Goal: Information Seeking & Learning: Learn about a topic

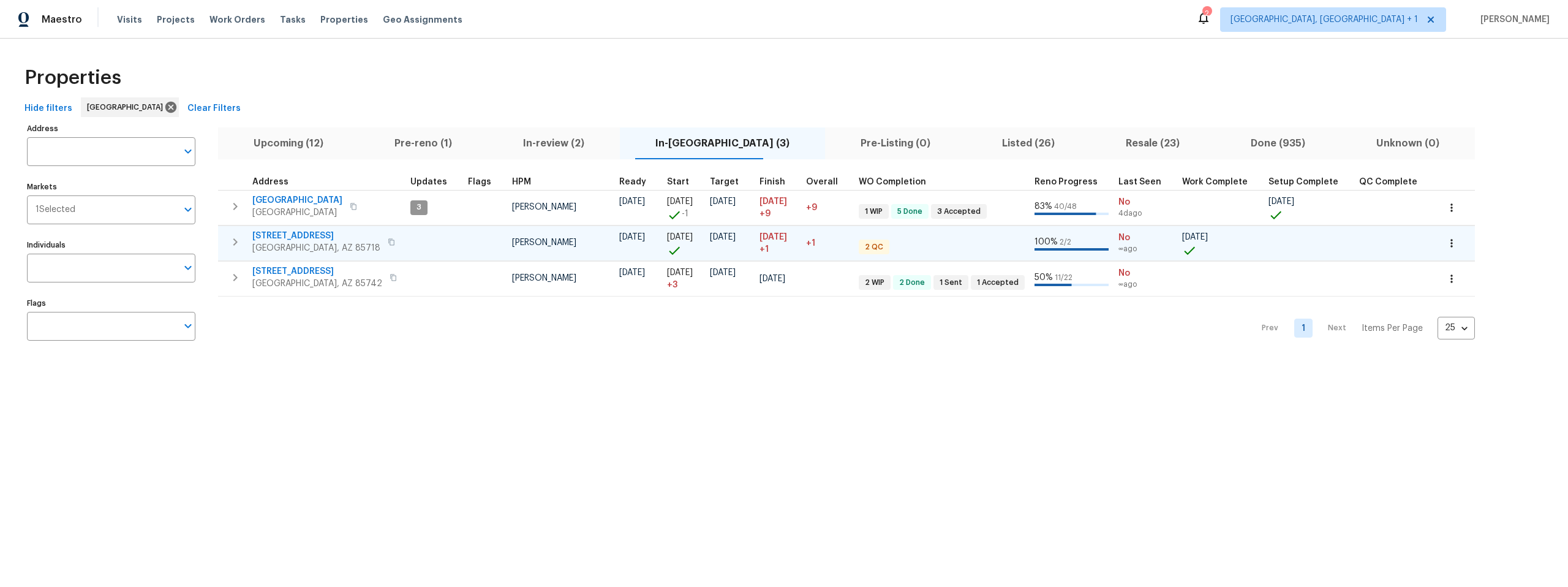
click at [294, 233] on span "[STREET_ADDRESS]" at bounding box center [316, 236] width 128 height 12
click at [981, 141] on span "Listed (26)" at bounding box center [1028, 143] width 109 height 17
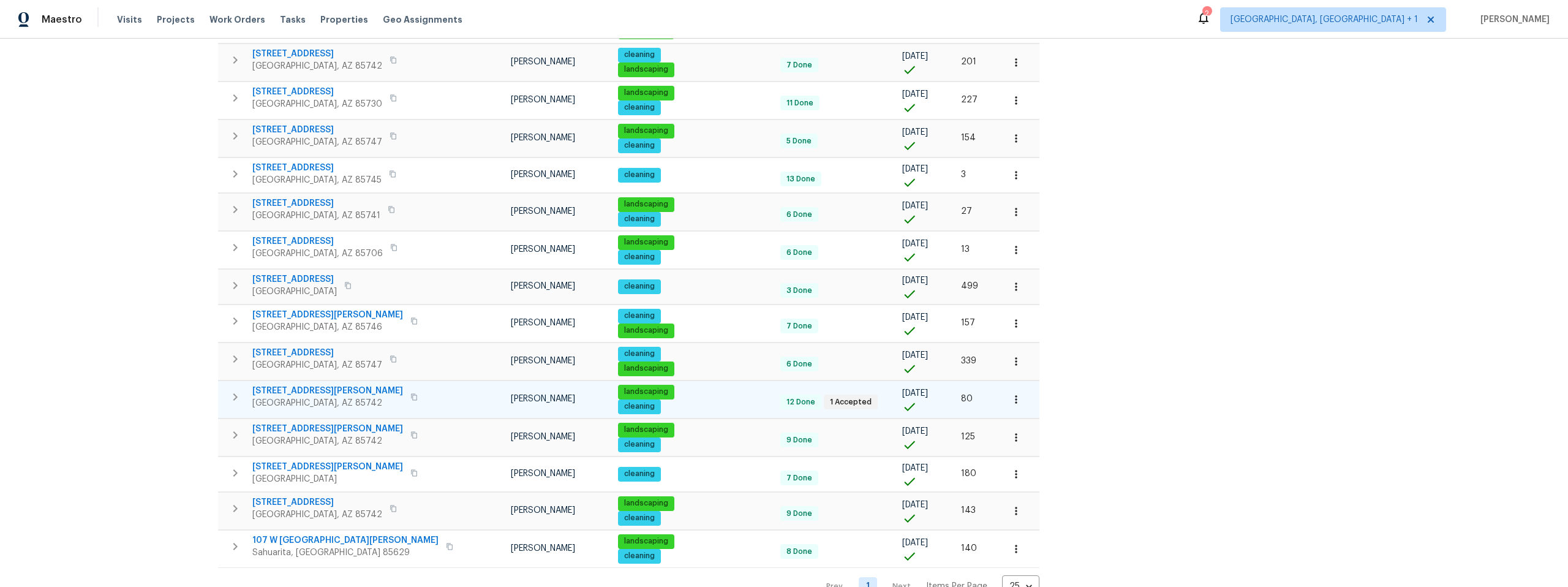
scroll to position [588, 0]
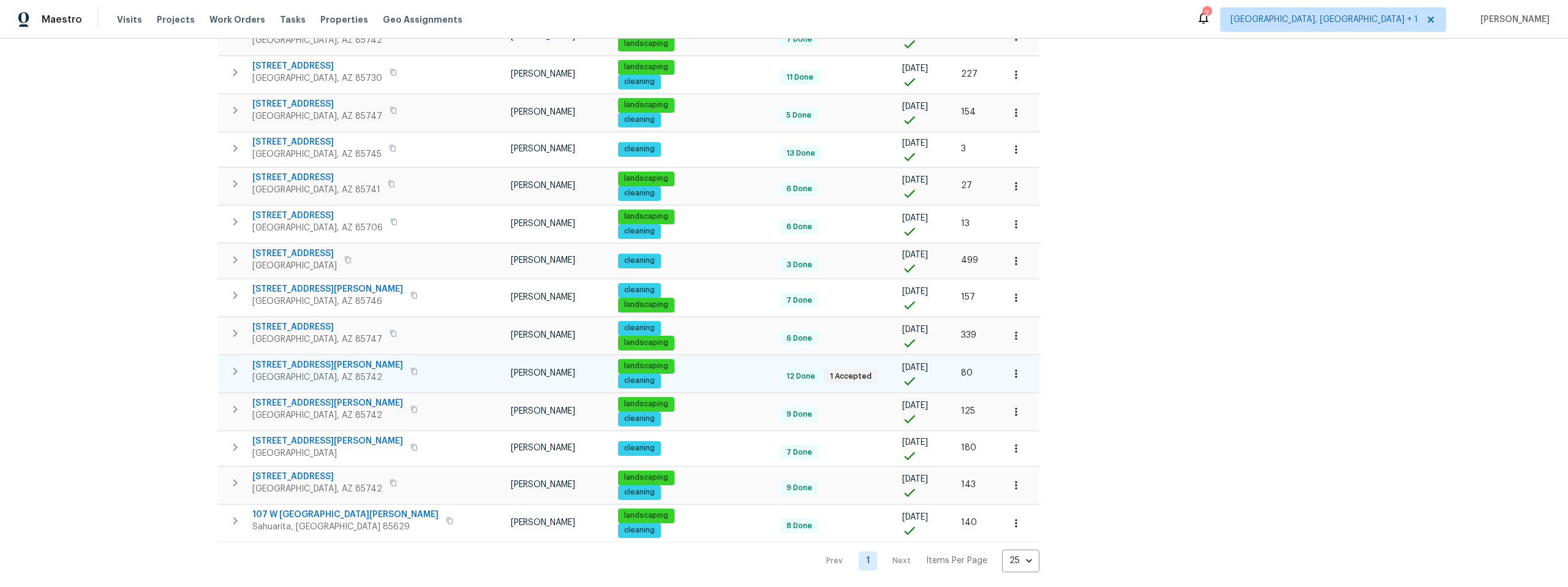
click at [410, 369] on icon "button" at bounding box center [414, 371] width 7 height 7
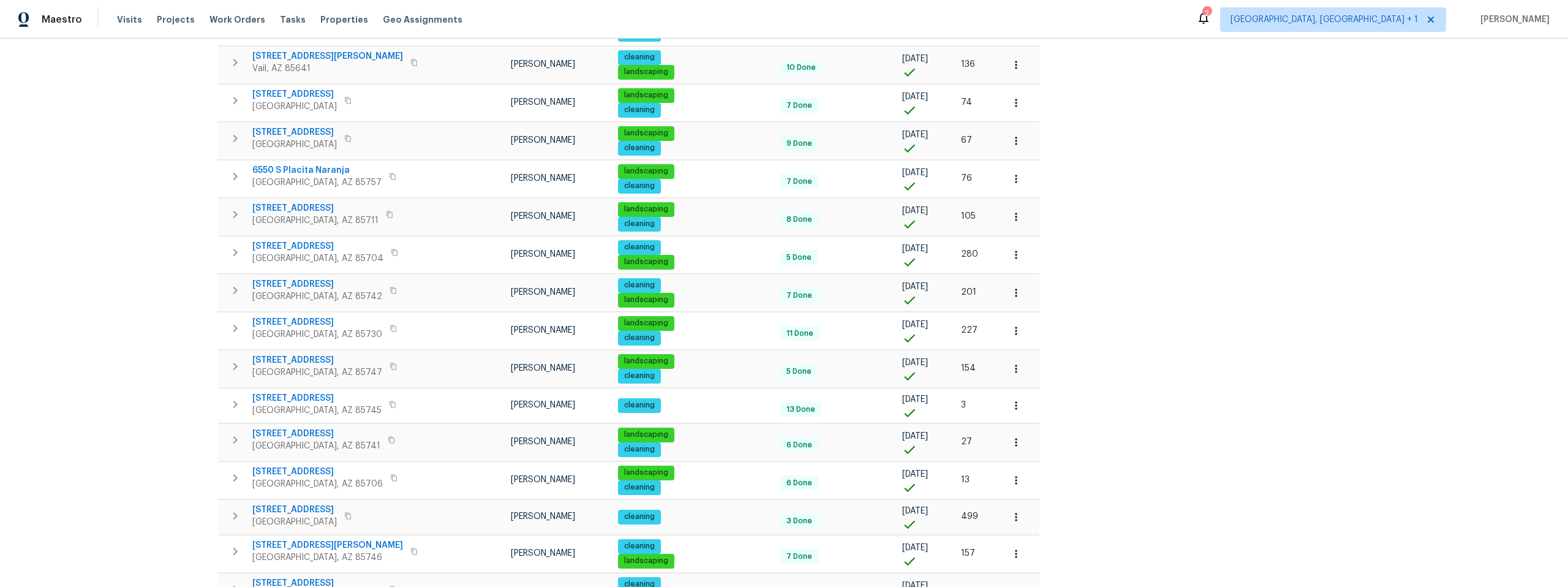
scroll to position [0, 0]
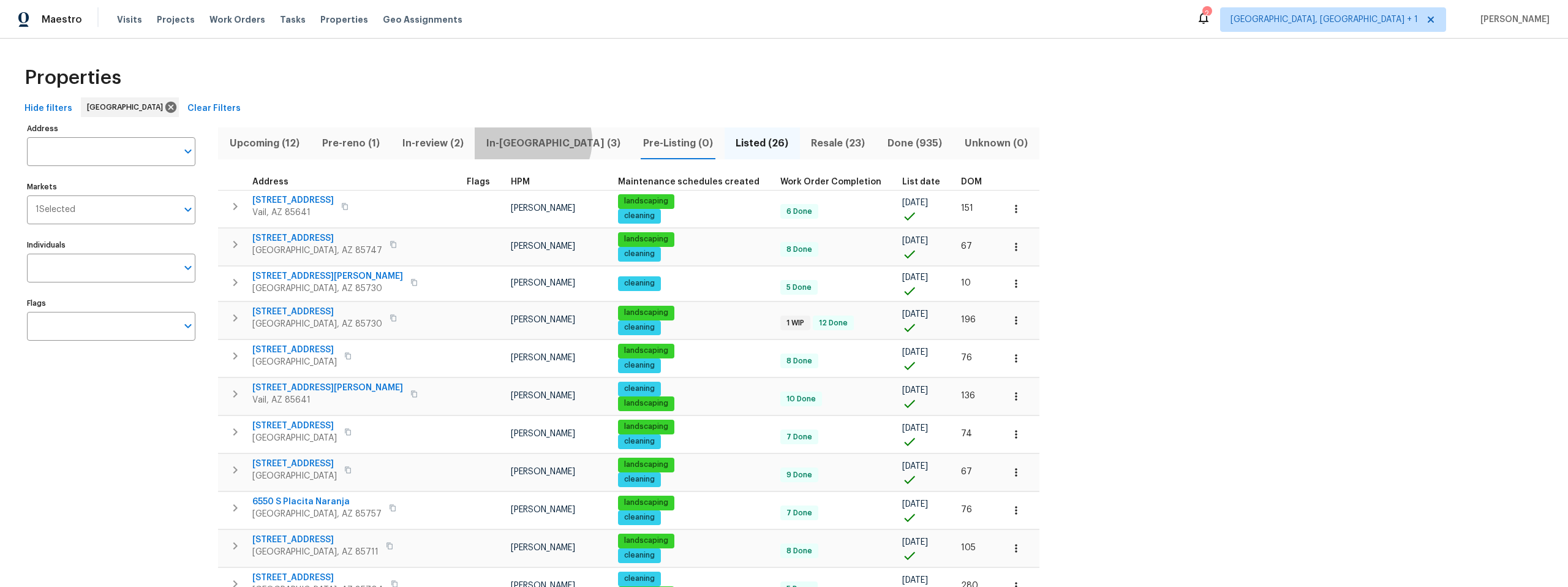
click at [531, 140] on span "In-reno (3)" at bounding box center [553, 143] width 142 height 17
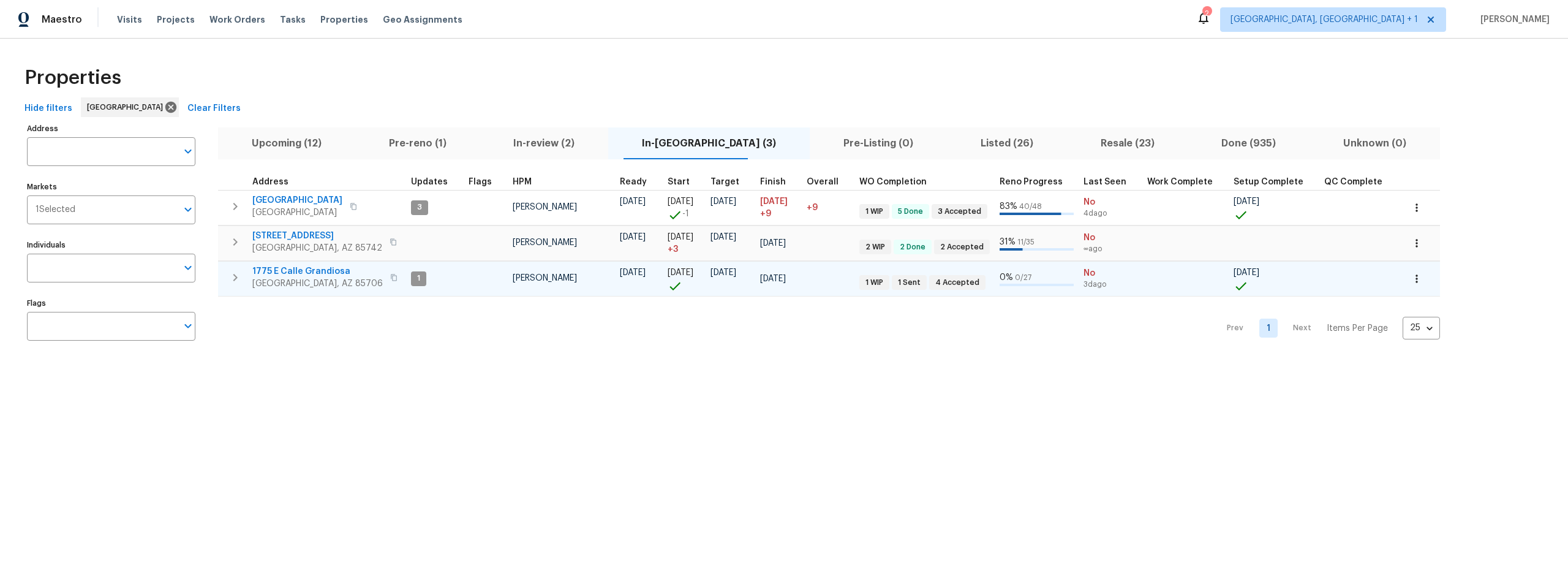
click at [306, 274] on span "1775 E Calle Grandiosa" at bounding box center [317, 271] width 130 height 12
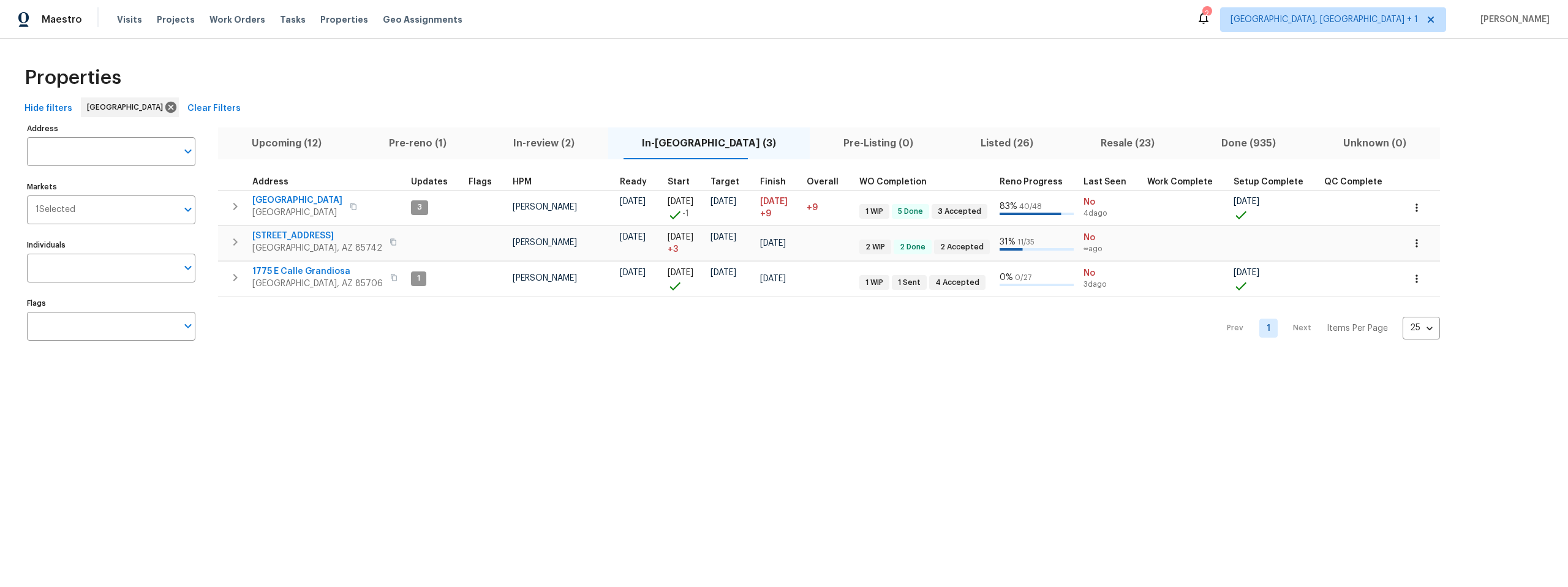
click at [418, 142] on span "Pre-reno (1)" at bounding box center [417, 143] width 110 height 17
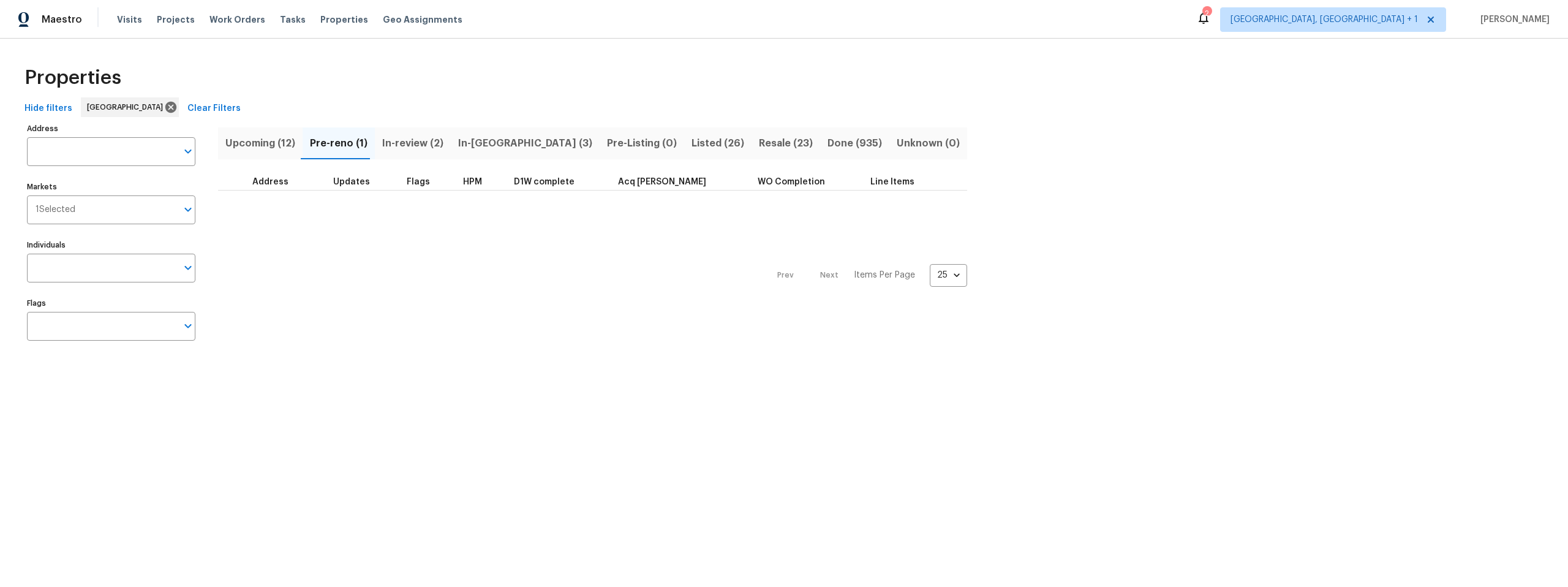
click at [328, 142] on span "Pre-reno (1)" at bounding box center [339, 143] width 58 height 17
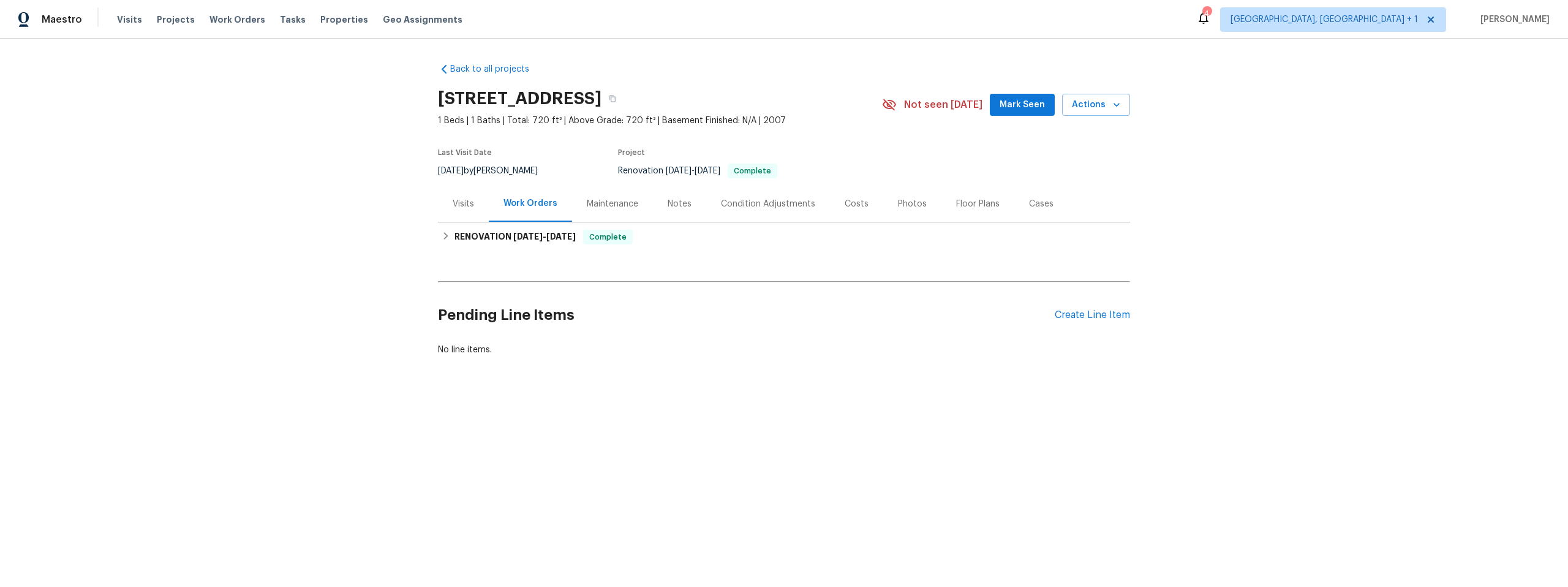
click at [461, 202] on div "Visits" at bounding box center [463, 204] width 22 height 12
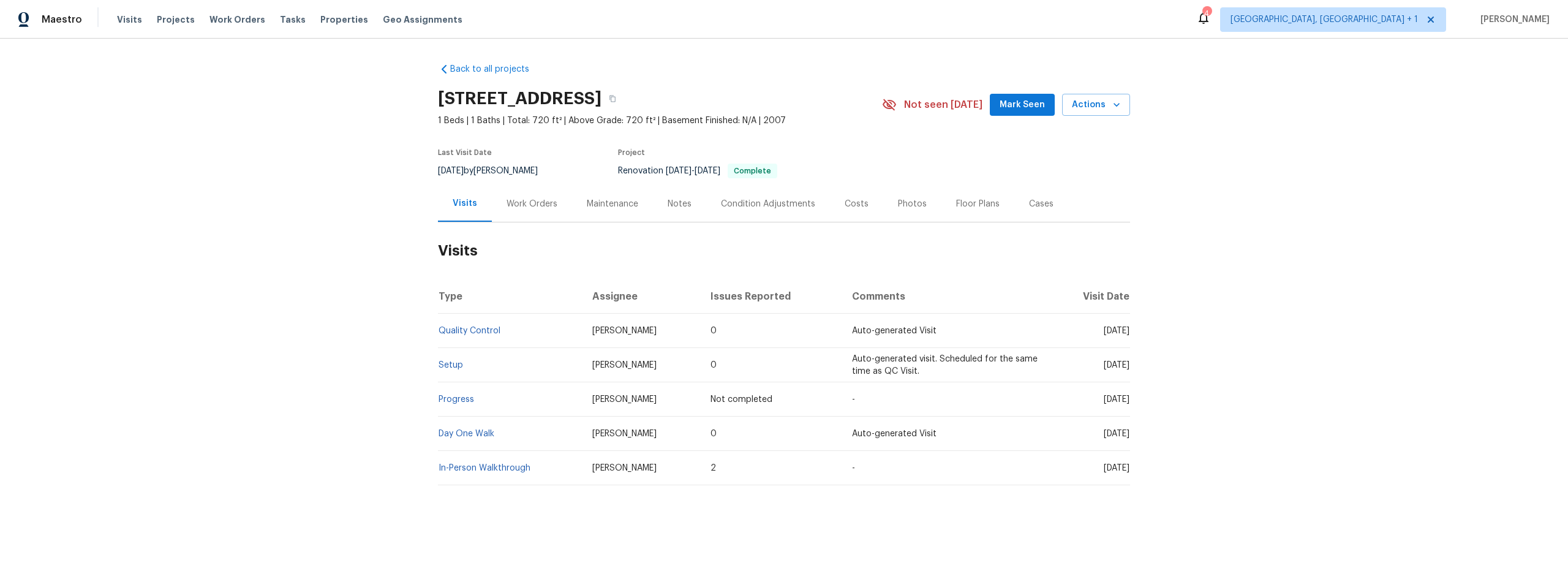
click at [531, 204] on div "Work Orders" at bounding box center [531, 204] width 51 height 12
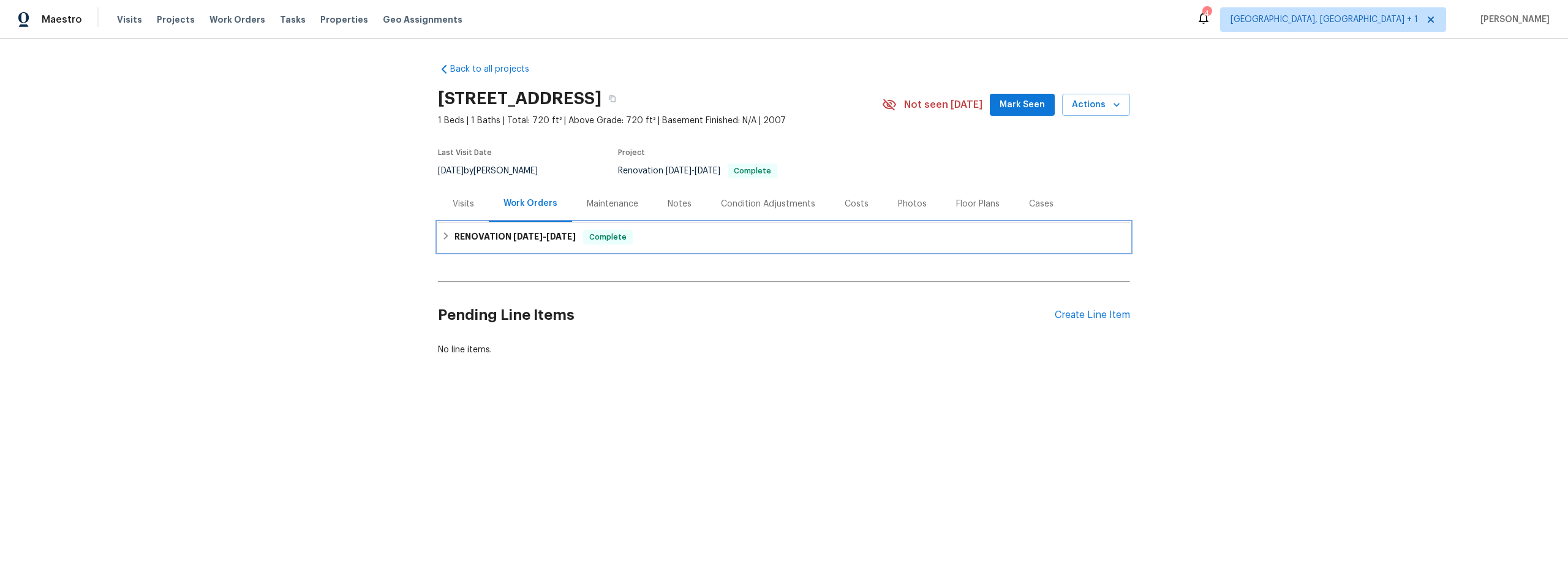
click at [496, 234] on h6 "RENOVATION 8/14/25 - 8/14/25" at bounding box center [515, 237] width 121 height 15
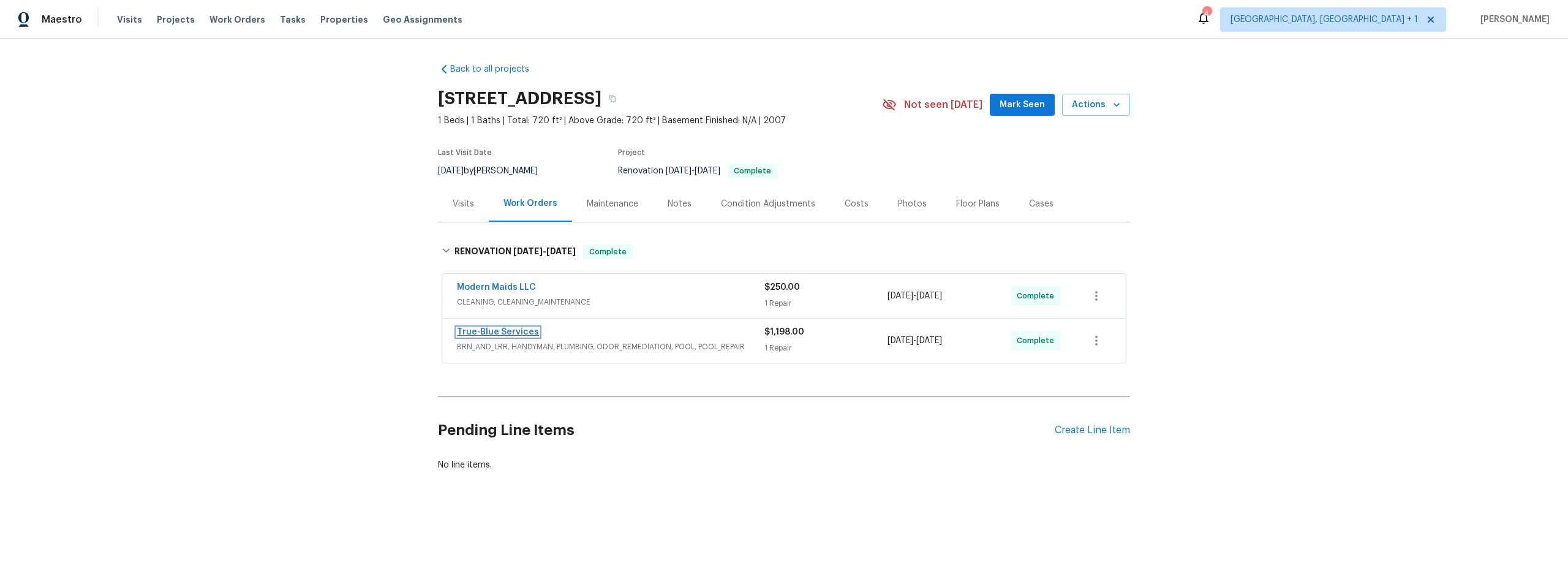
click at [514, 331] on link "True-Blue Services" at bounding box center [498, 332] width 82 height 9
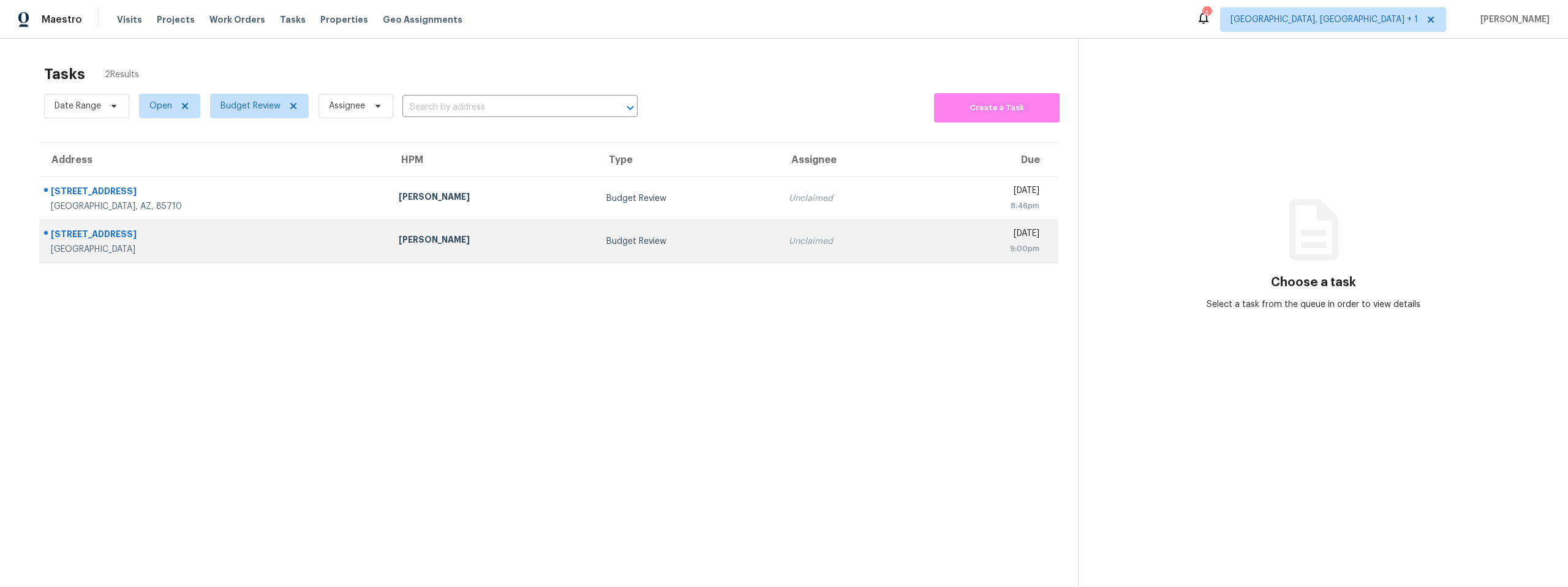
click at [399, 236] on div "Mark Cardenas" at bounding box center [493, 241] width 188 height 15
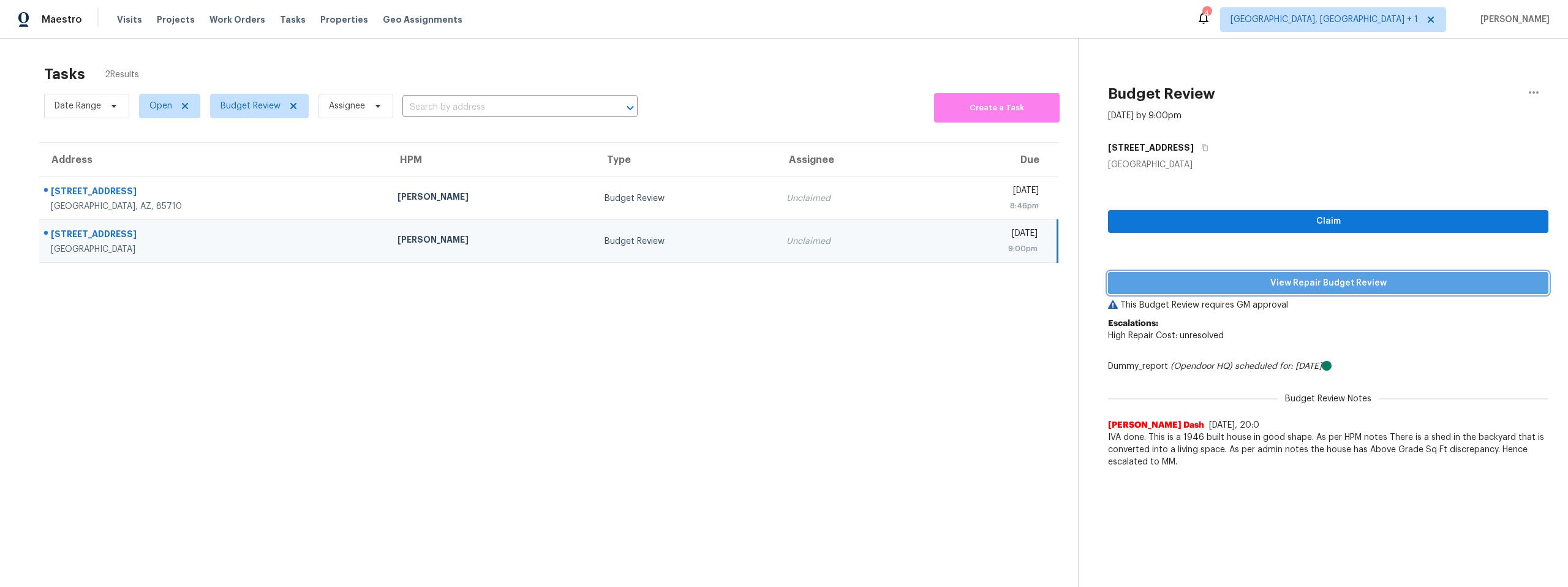
click at [1405, 281] on span "View Repair Budget Review" at bounding box center [1328, 283] width 421 height 15
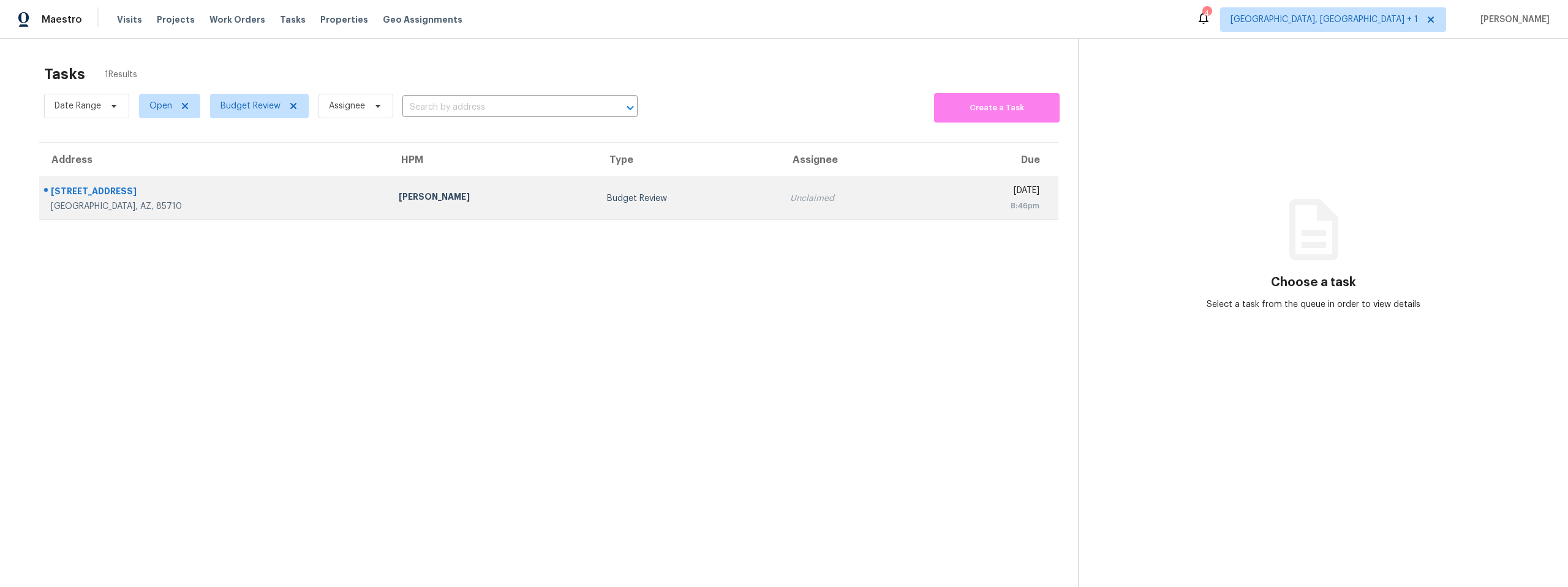
click at [607, 203] on div "Budget Review" at bounding box center [688, 199] width 163 height 12
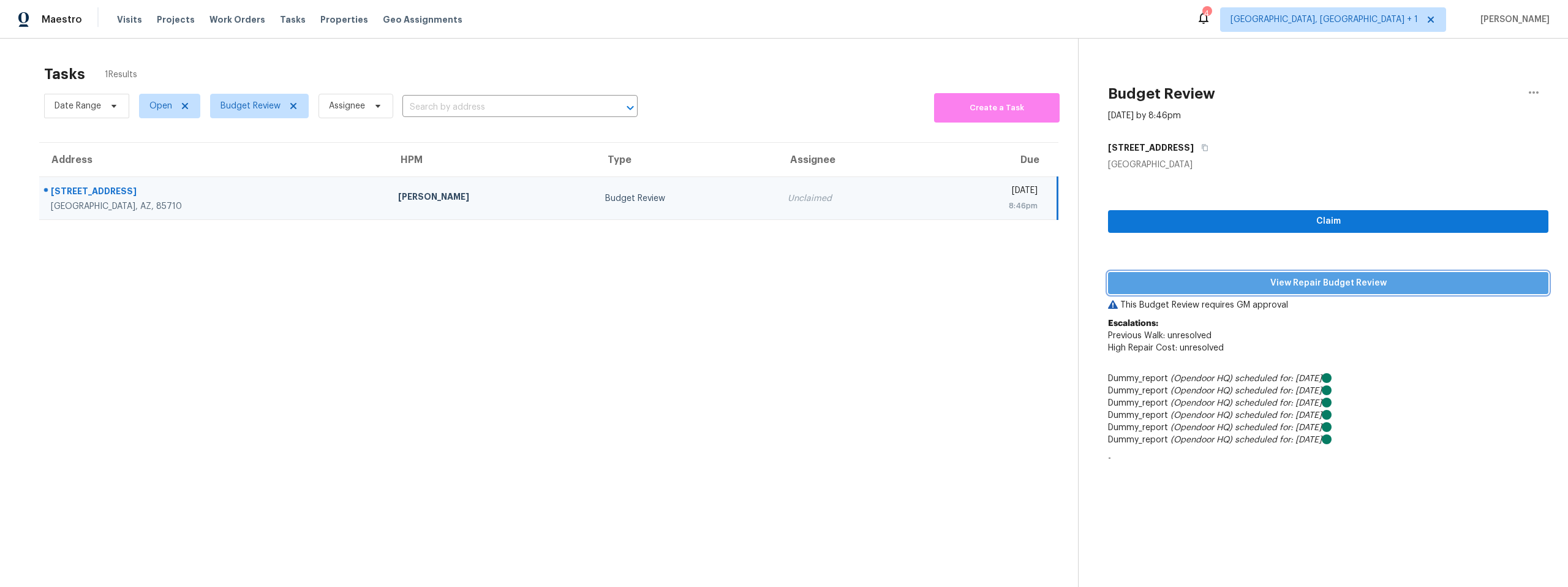
click at [1296, 282] on span "View Repair Budget Review" at bounding box center [1328, 283] width 421 height 15
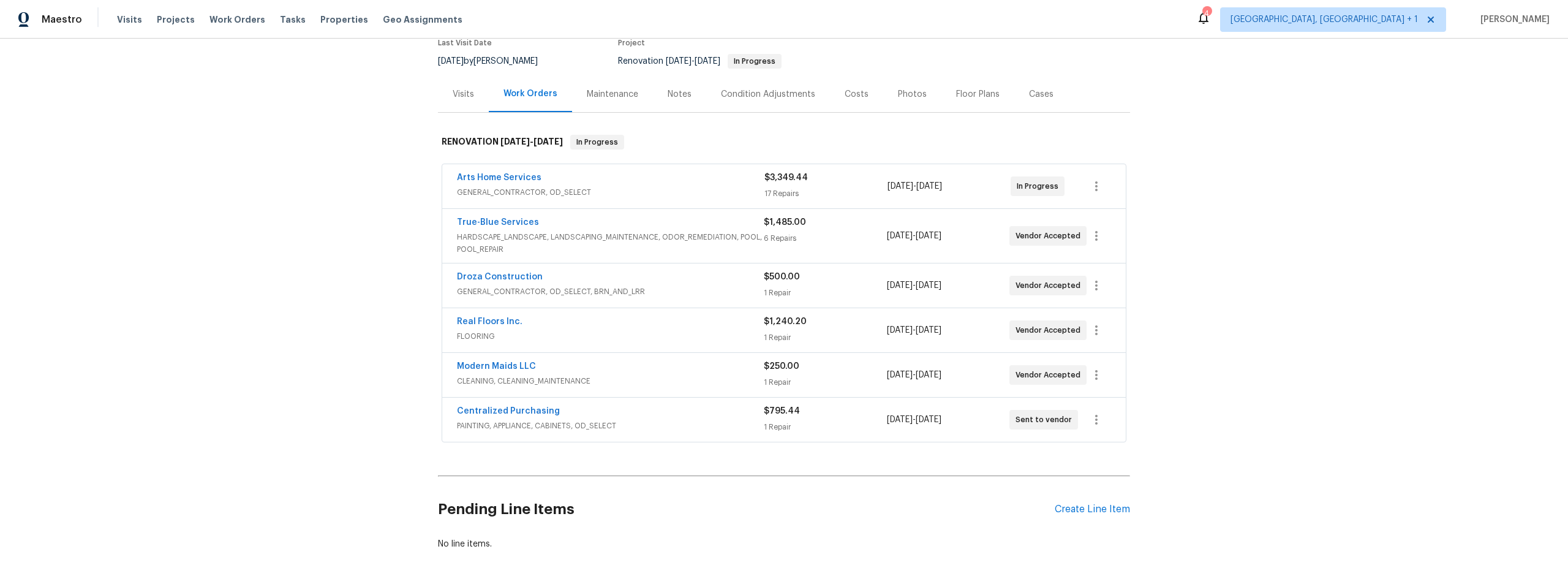
scroll to position [113, 0]
click at [484, 217] on link "True-Blue Services" at bounding box center [498, 218] width 82 height 9
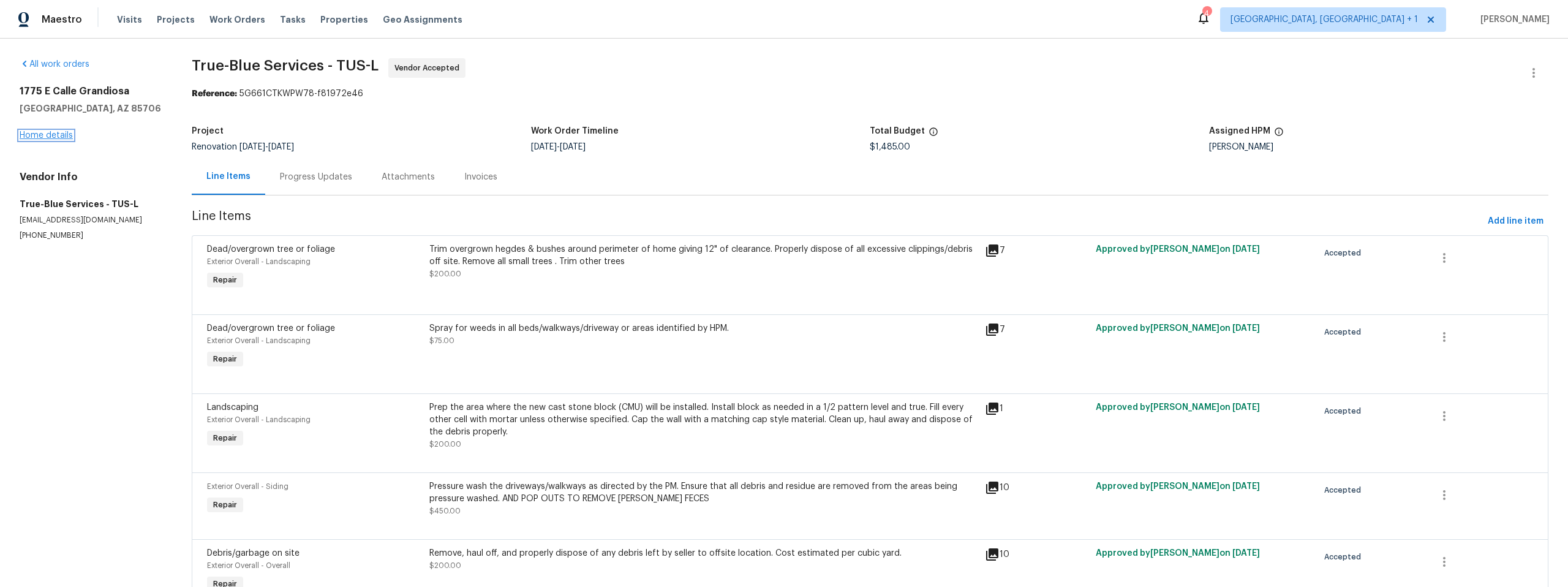
click at [63, 134] on link "Home details" at bounding box center [46, 135] width 54 height 9
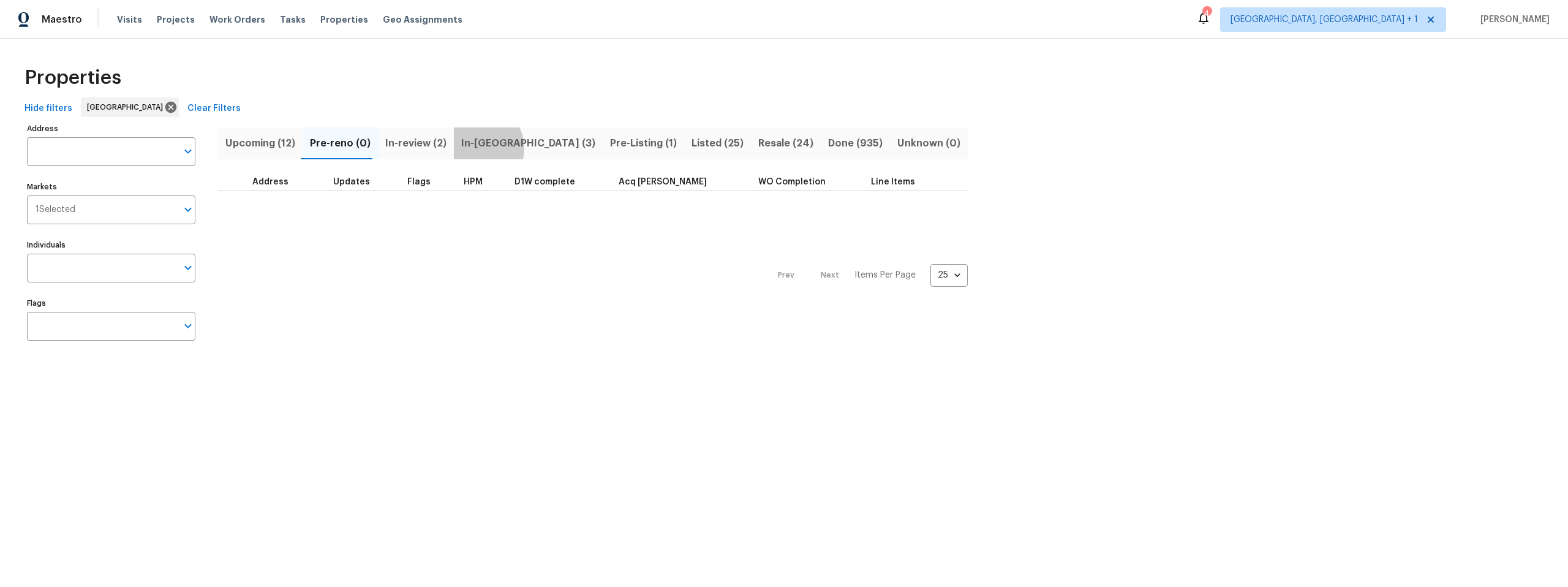
click at [474, 148] on span "In-[GEOGRAPHIC_DATA] (3)" at bounding box center [528, 143] width 134 height 17
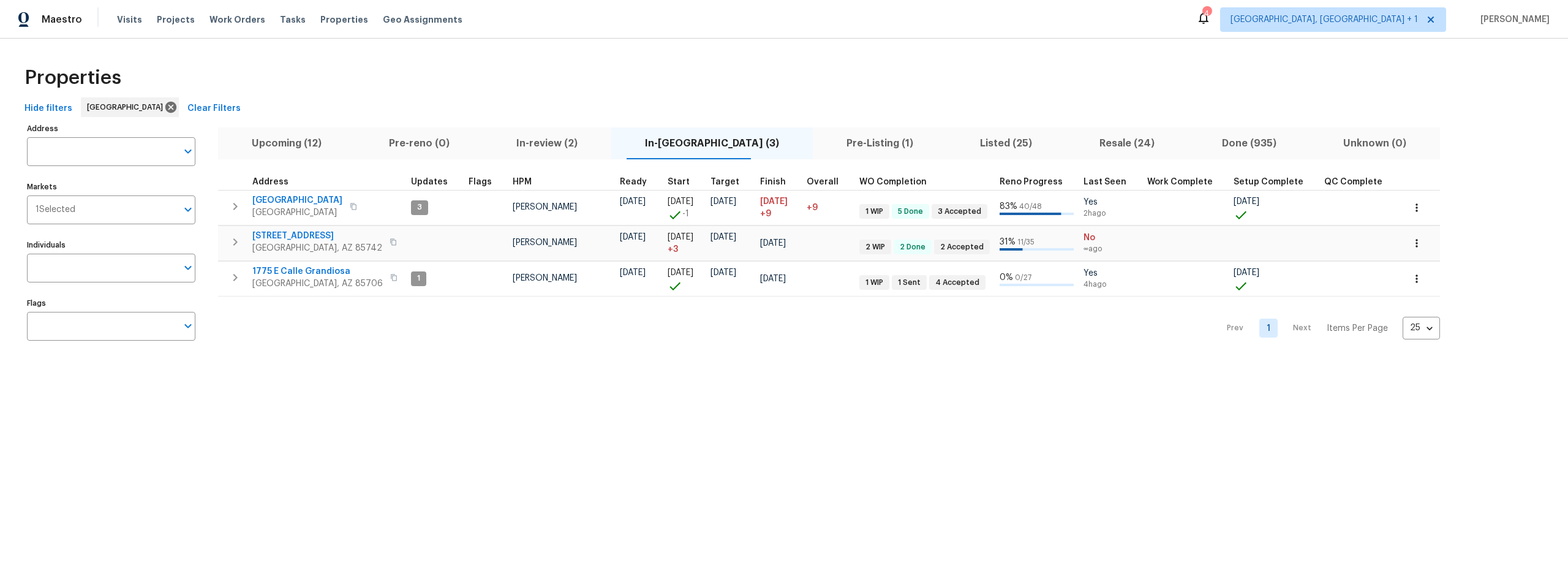
click at [286, 137] on span "Upcoming (12)" at bounding box center [286, 143] width 122 height 17
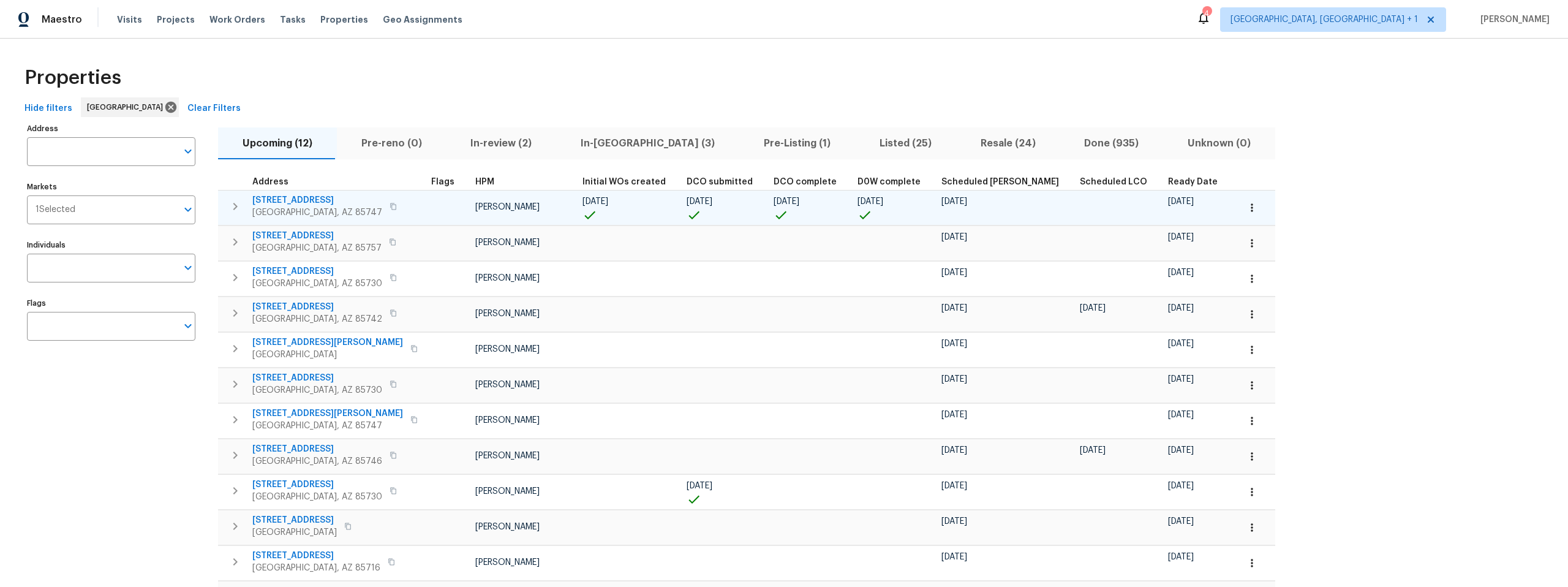
click at [302, 198] on span "[STREET_ADDRESS]" at bounding box center [317, 201] width 130 height 12
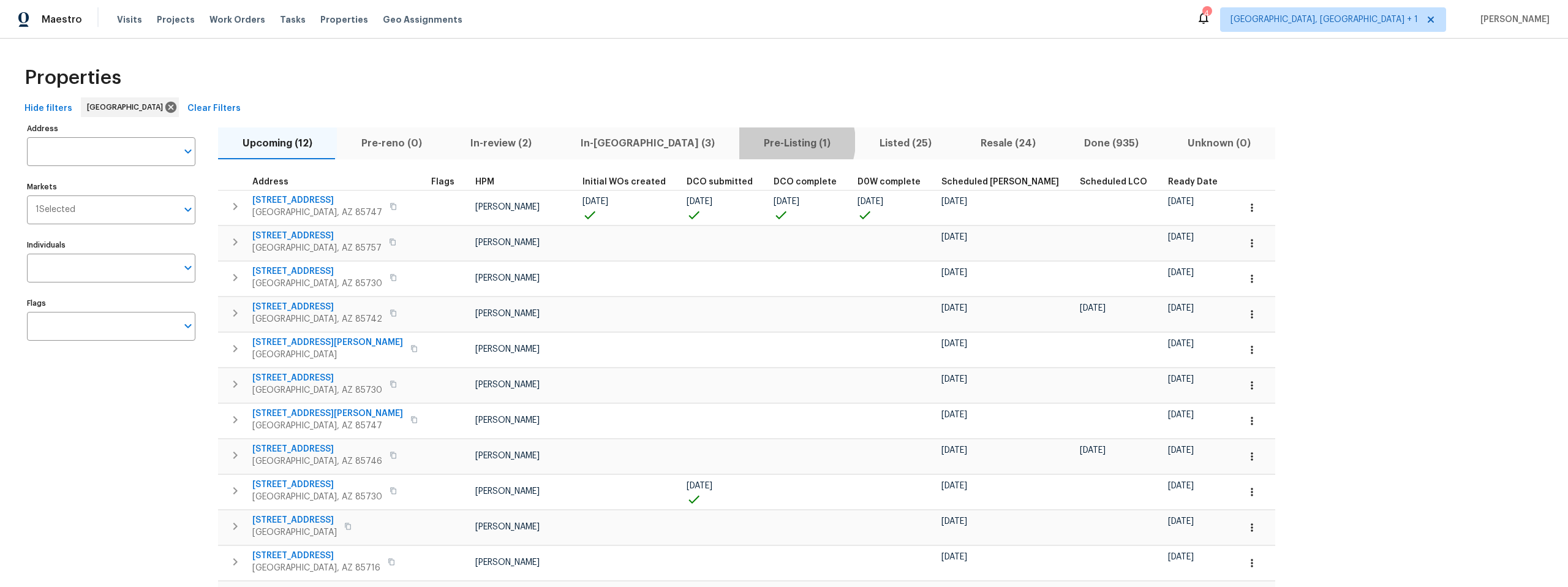
click at [747, 142] on span "Pre-Listing (1)" at bounding box center [797, 143] width 101 height 17
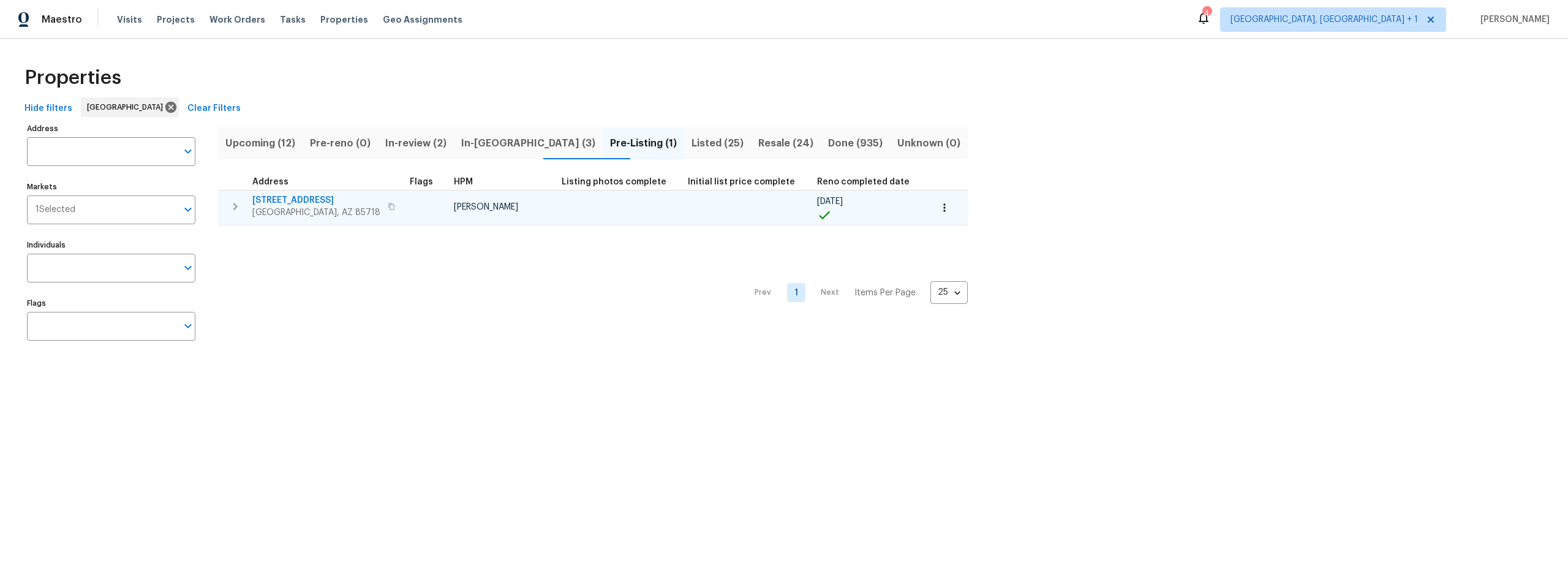
click at [336, 199] on span "2016 E River Rd Unit 101" at bounding box center [316, 201] width 128 height 12
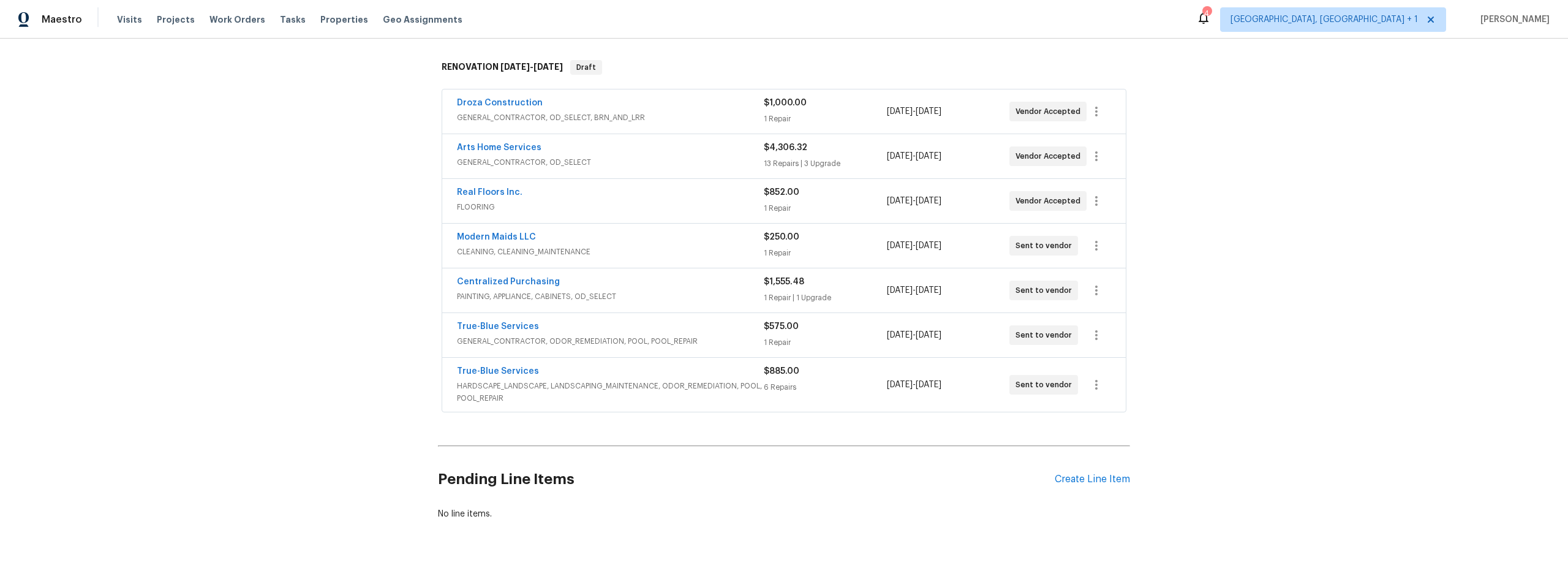
scroll to position [188, 0]
click at [504, 323] on link "True-Blue Services" at bounding box center [498, 323] width 82 height 9
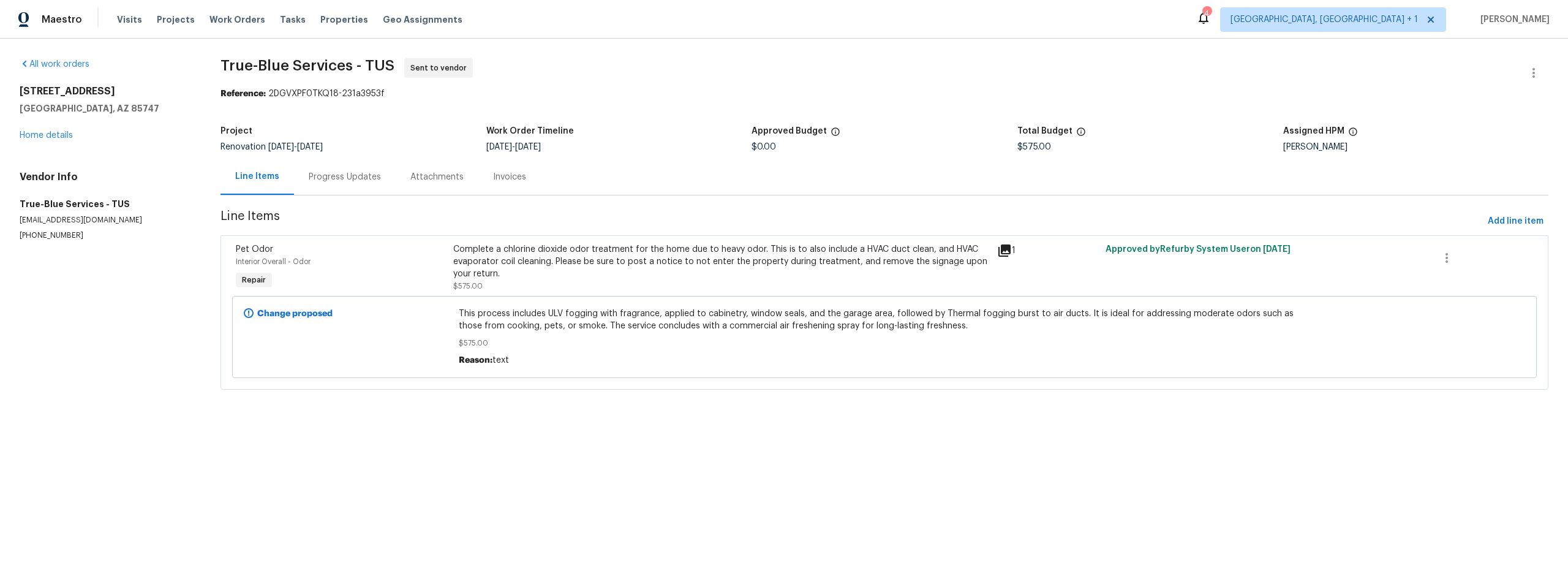
click at [999, 250] on icon at bounding box center [1005, 250] width 12 height 12
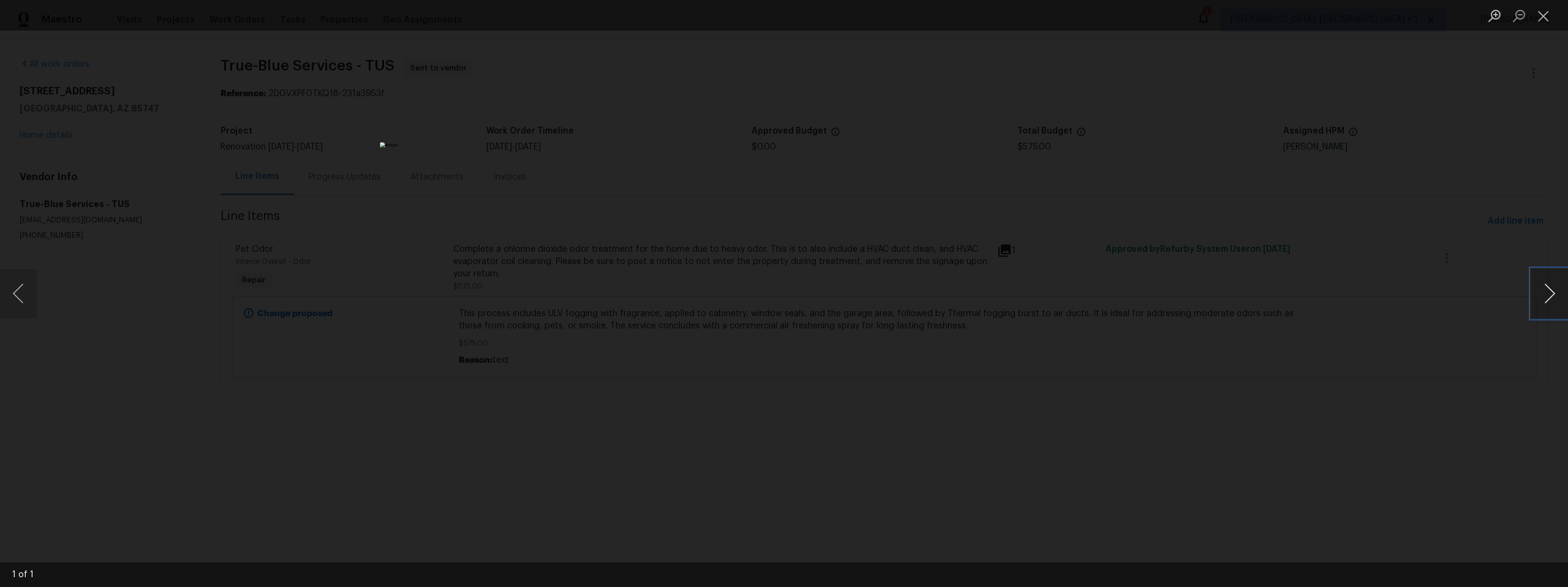
click at [1544, 295] on button "Next image" at bounding box center [1550, 294] width 37 height 49
click at [1307, 314] on div "Lightbox" at bounding box center [784, 294] width 1568 height 587
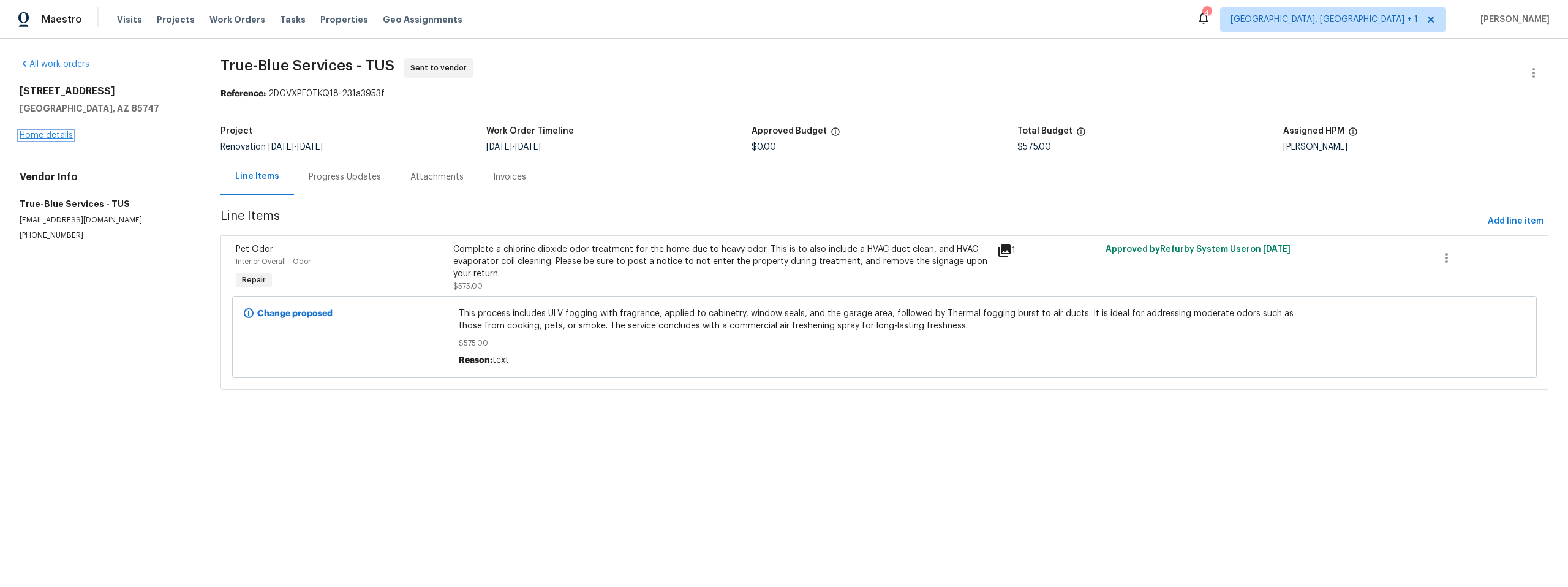
click at [39, 134] on link "Home details" at bounding box center [46, 135] width 54 height 9
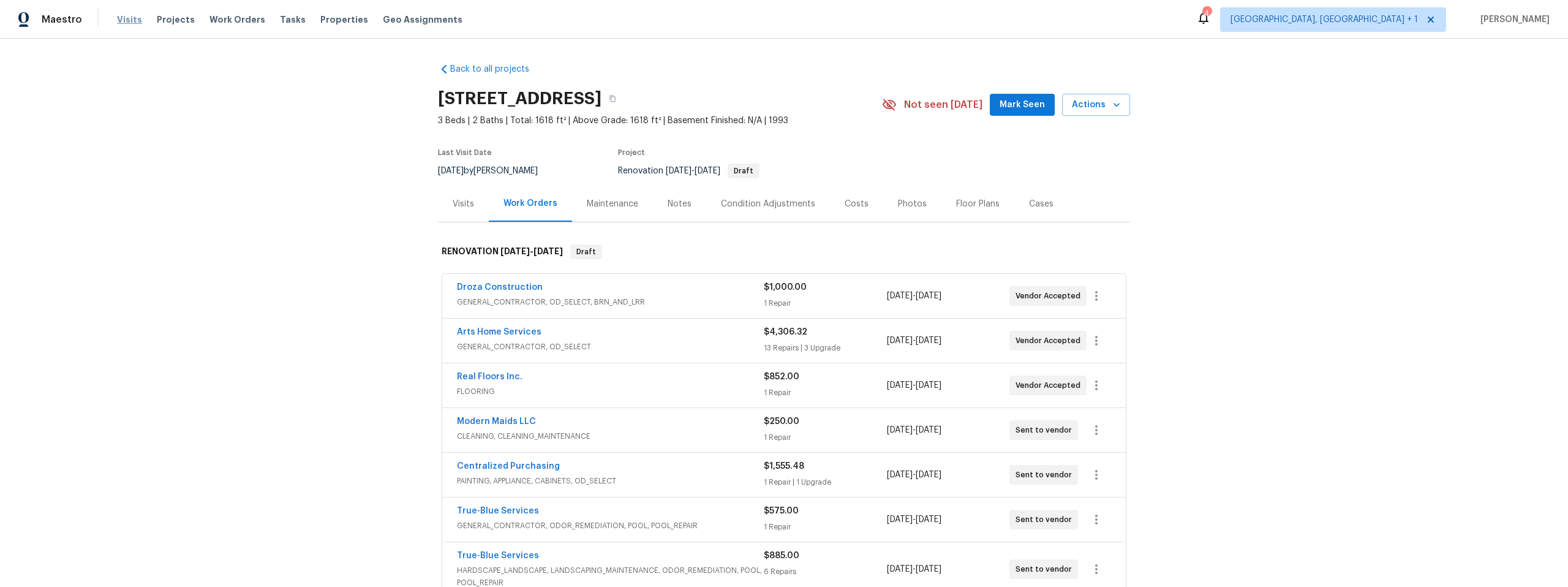
click at [122, 15] on span "Visits" at bounding box center [129, 20] width 25 height 12
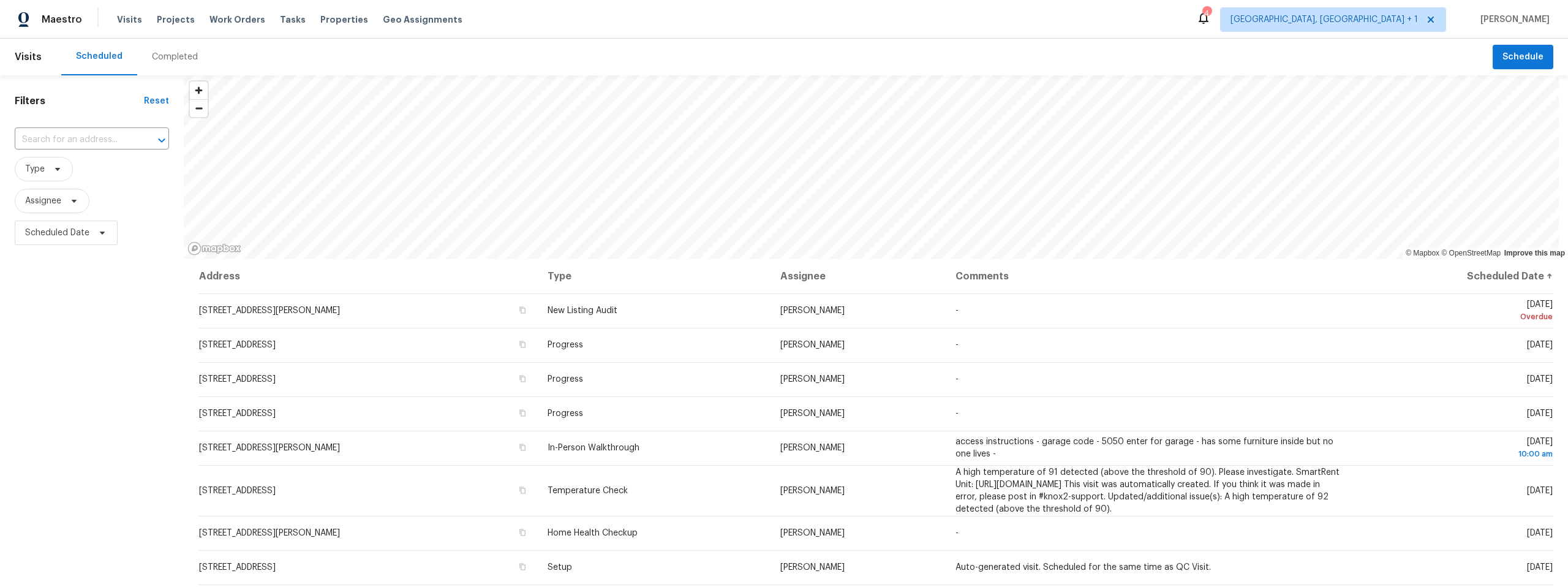
click at [169, 60] on div "Completed" at bounding box center [175, 57] width 46 height 12
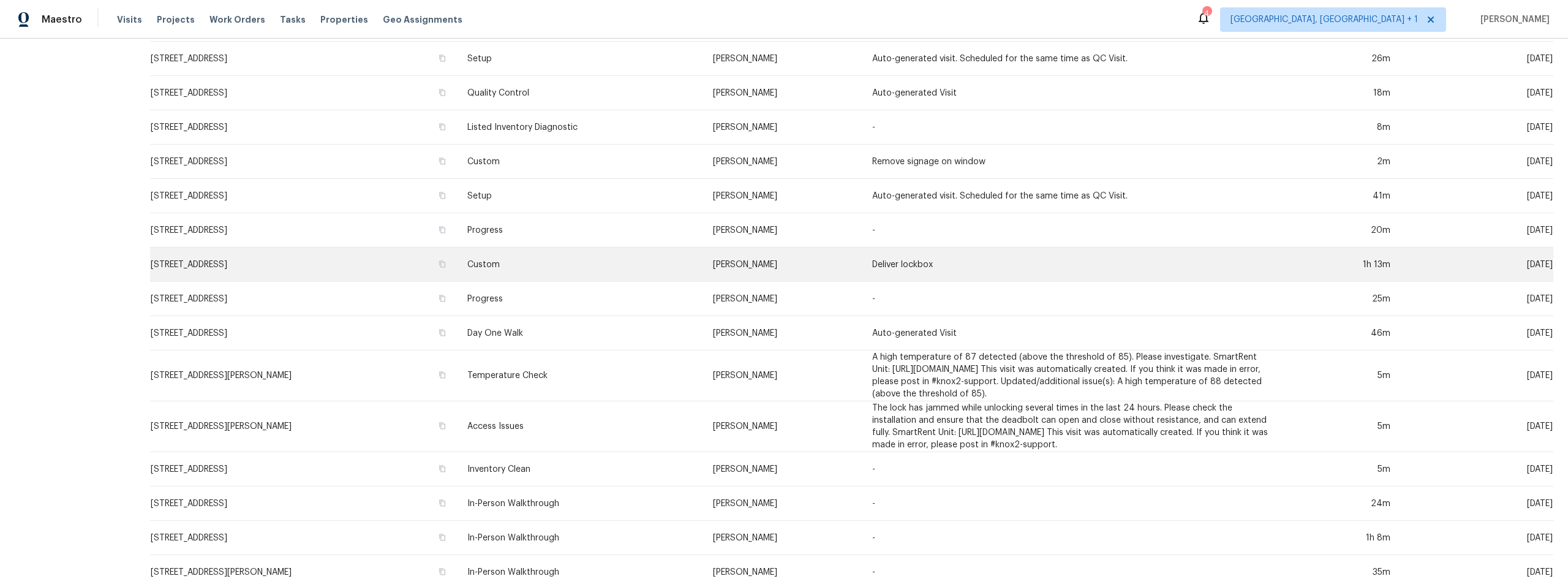
scroll to position [306, 0]
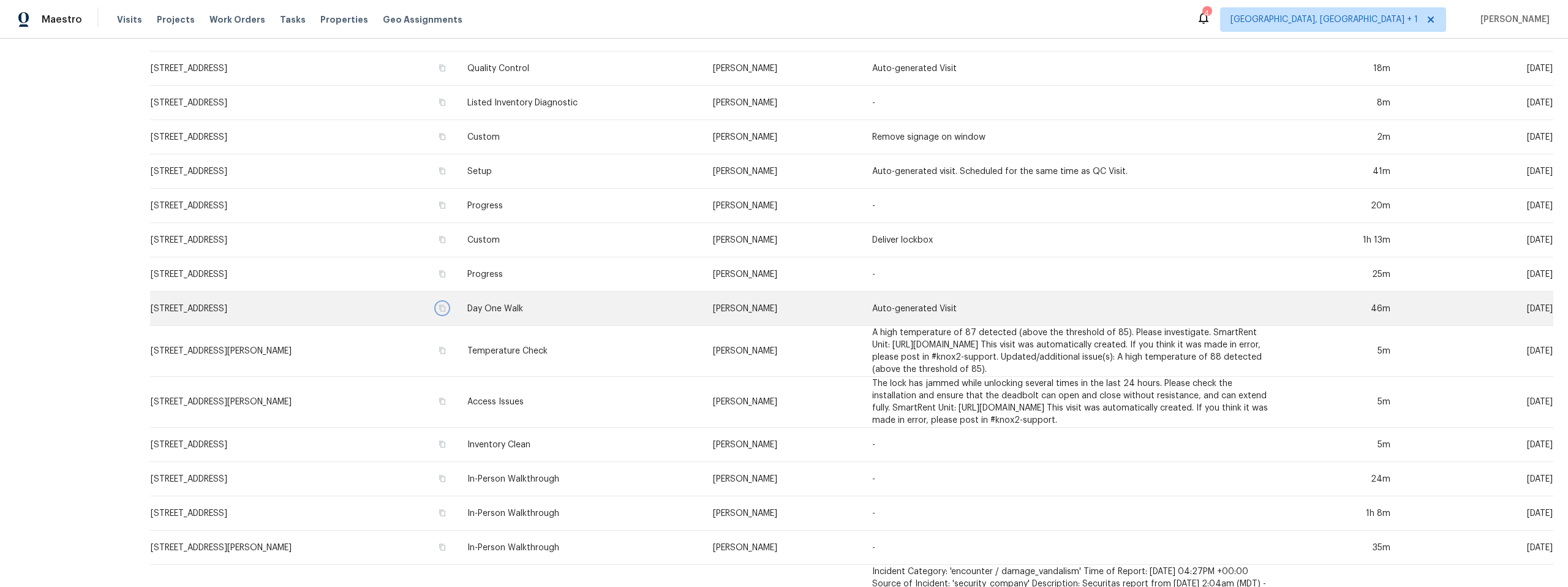
click at [445, 306] on icon "button" at bounding box center [442, 308] width 6 height 7
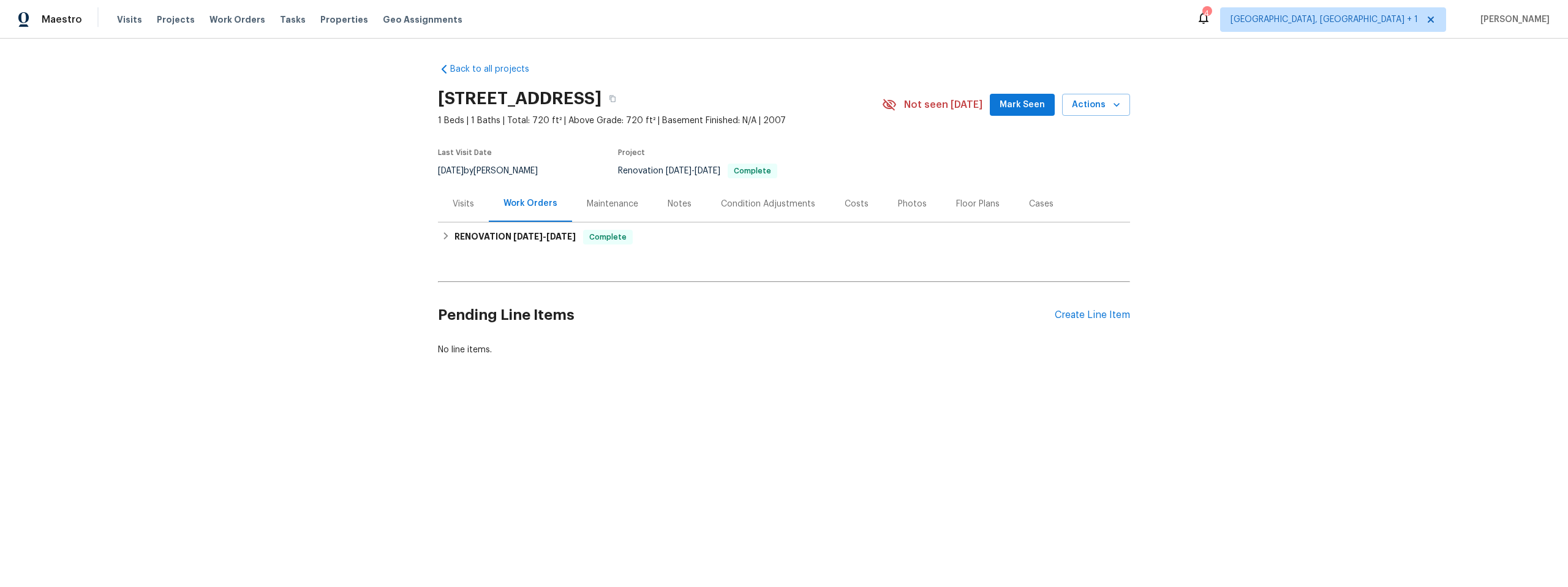
click at [907, 206] on div "Photos" at bounding box center [912, 204] width 29 height 12
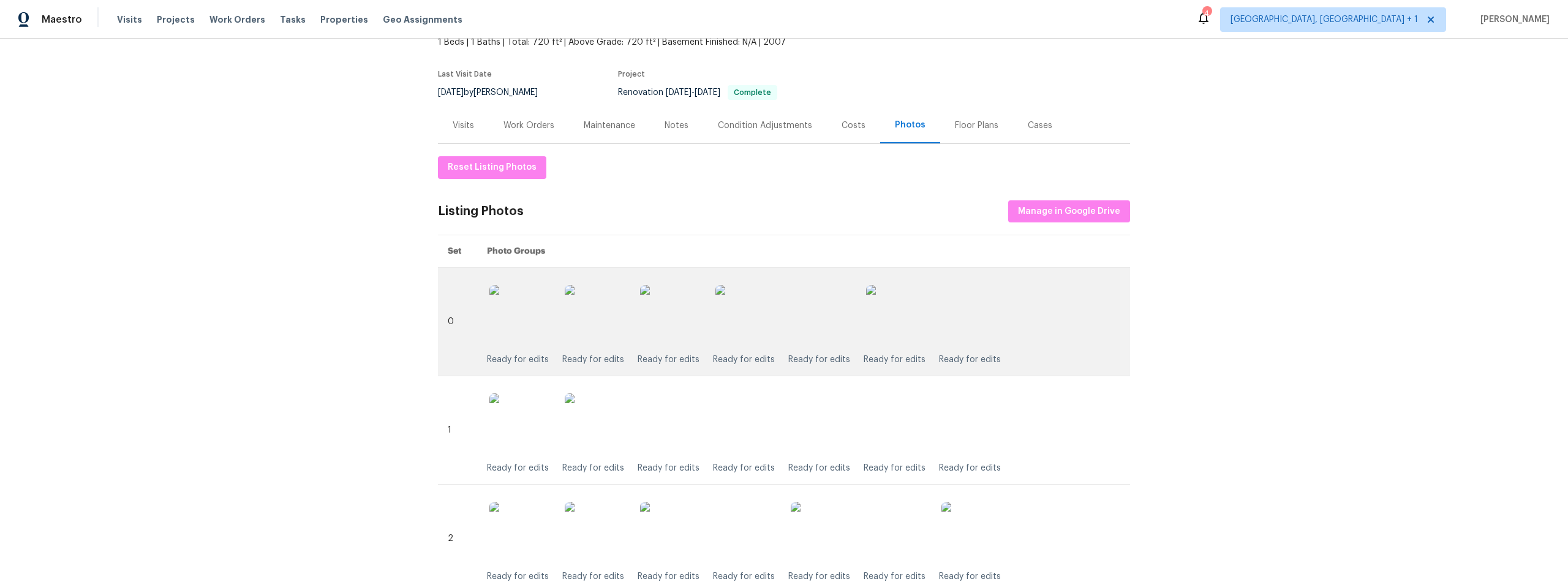
scroll to position [109, 0]
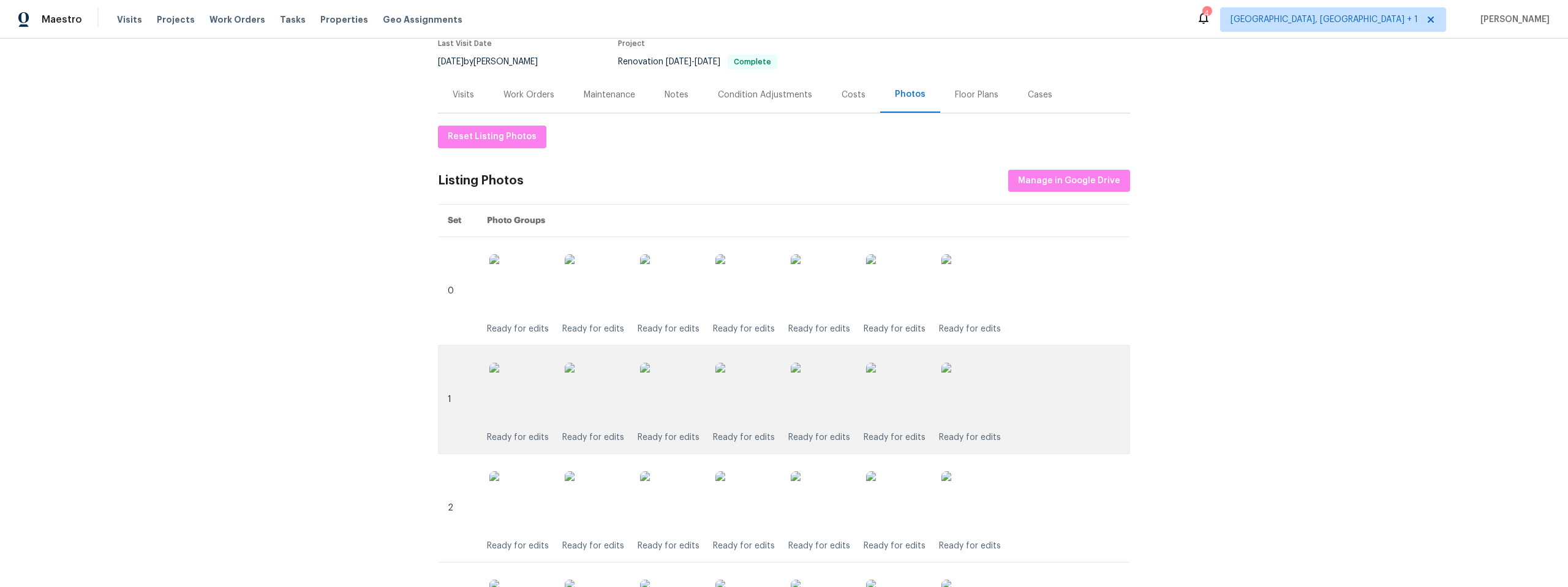
click at [829, 405] on img at bounding box center [821, 393] width 62 height 62
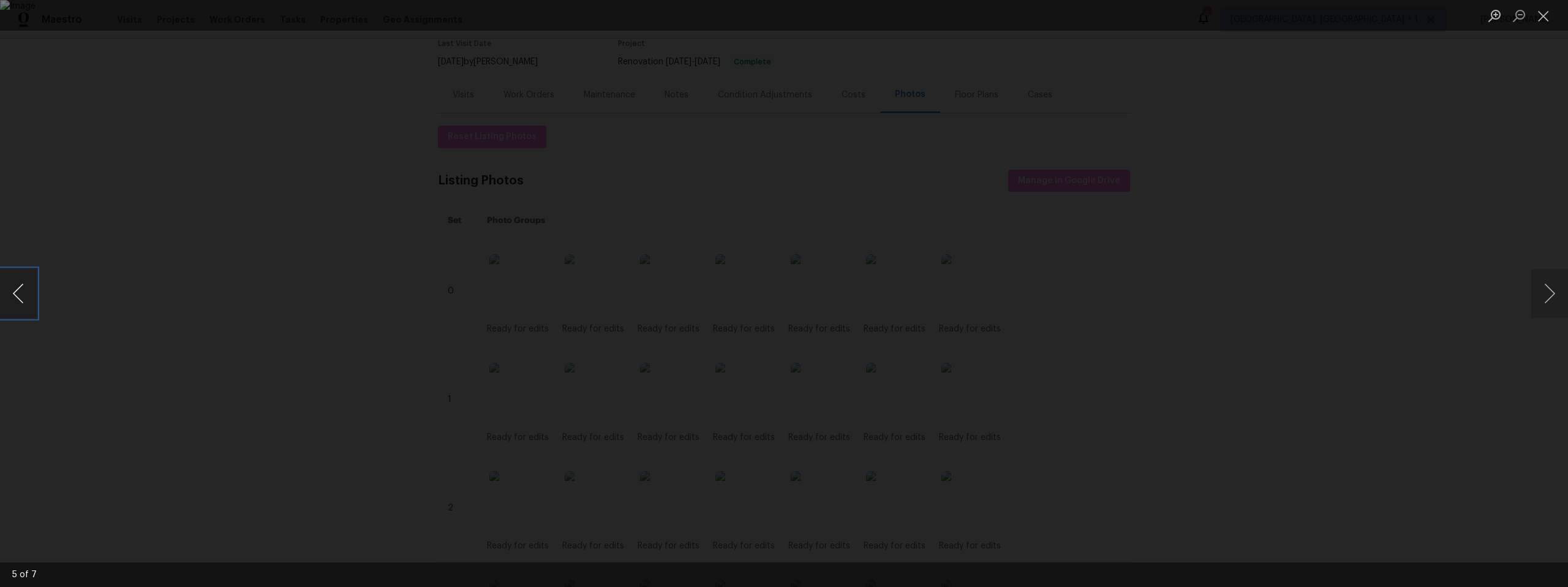
click at [31, 297] on button "Previous image" at bounding box center [18, 294] width 37 height 49
click at [30, 297] on button "Previous image" at bounding box center [18, 294] width 37 height 49
click at [31, 296] on button "Previous image" at bounding box center [18, 294] width 37 height 49
click at [209, 291] on div "Lightbox" at bounding box center [784, 294] width 1568 height 587
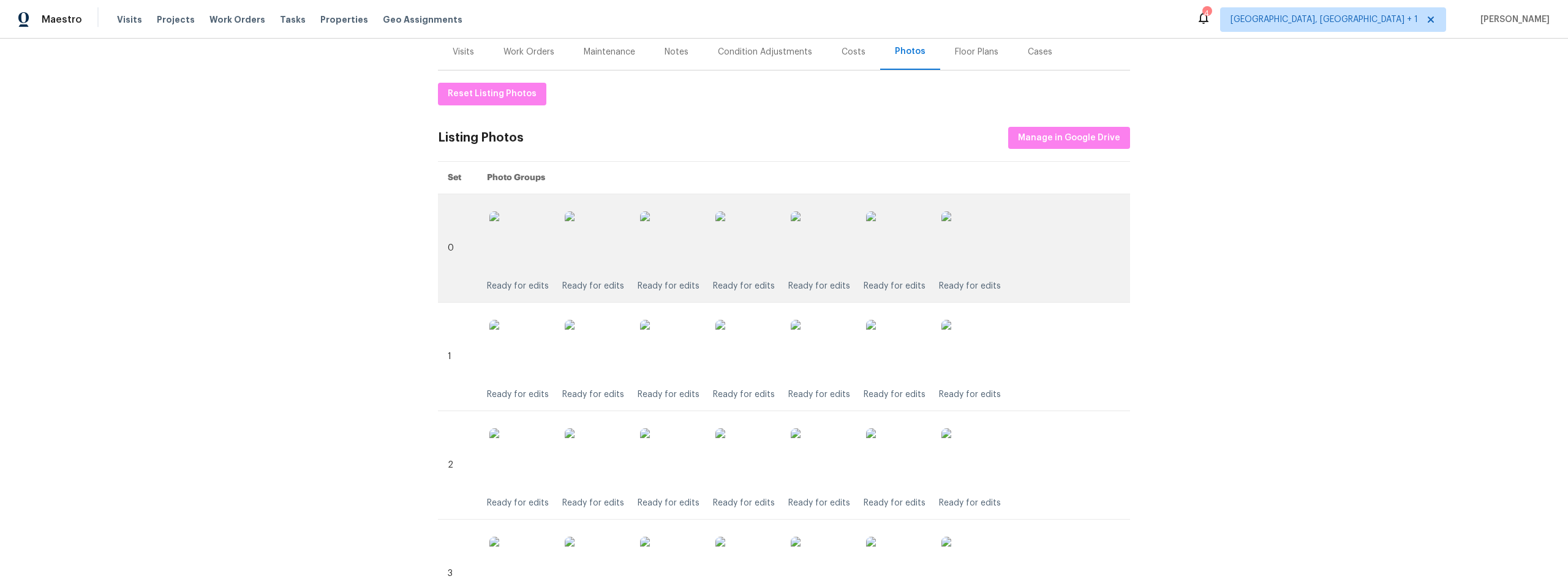
scroll to position [178, 0]
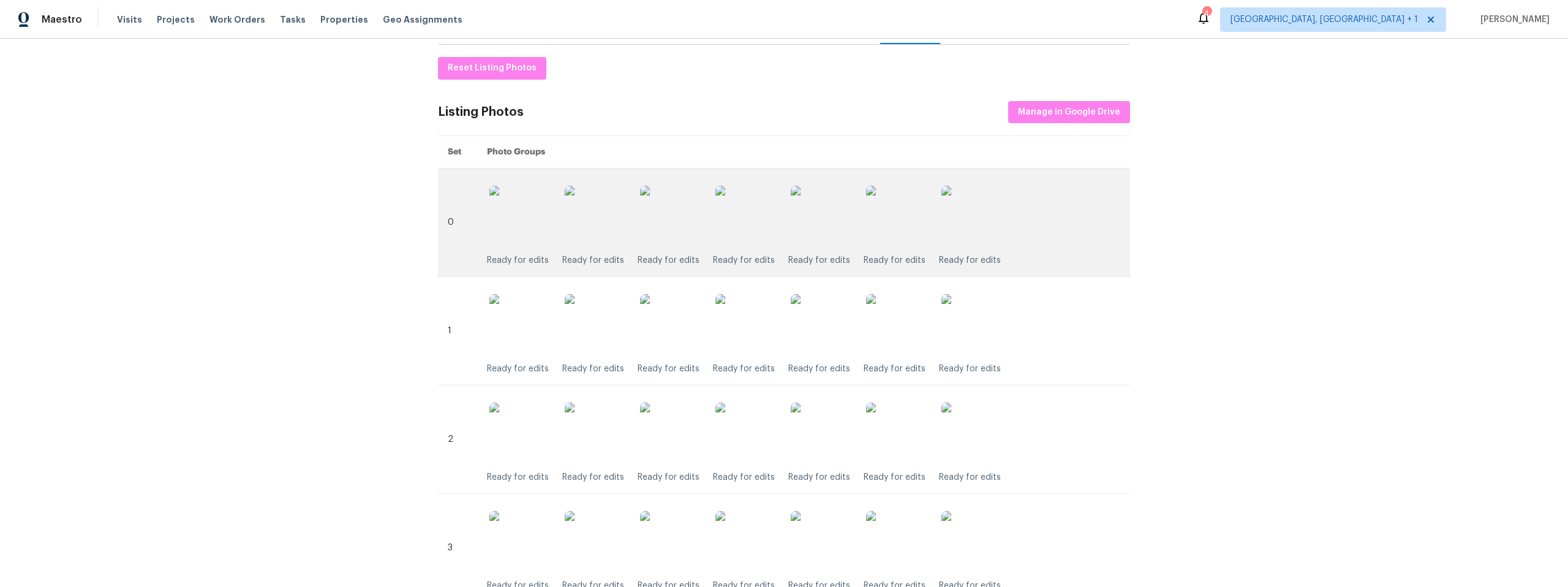
click at [740, 220] on img at bounding box center [746, 217] width 62 height 62
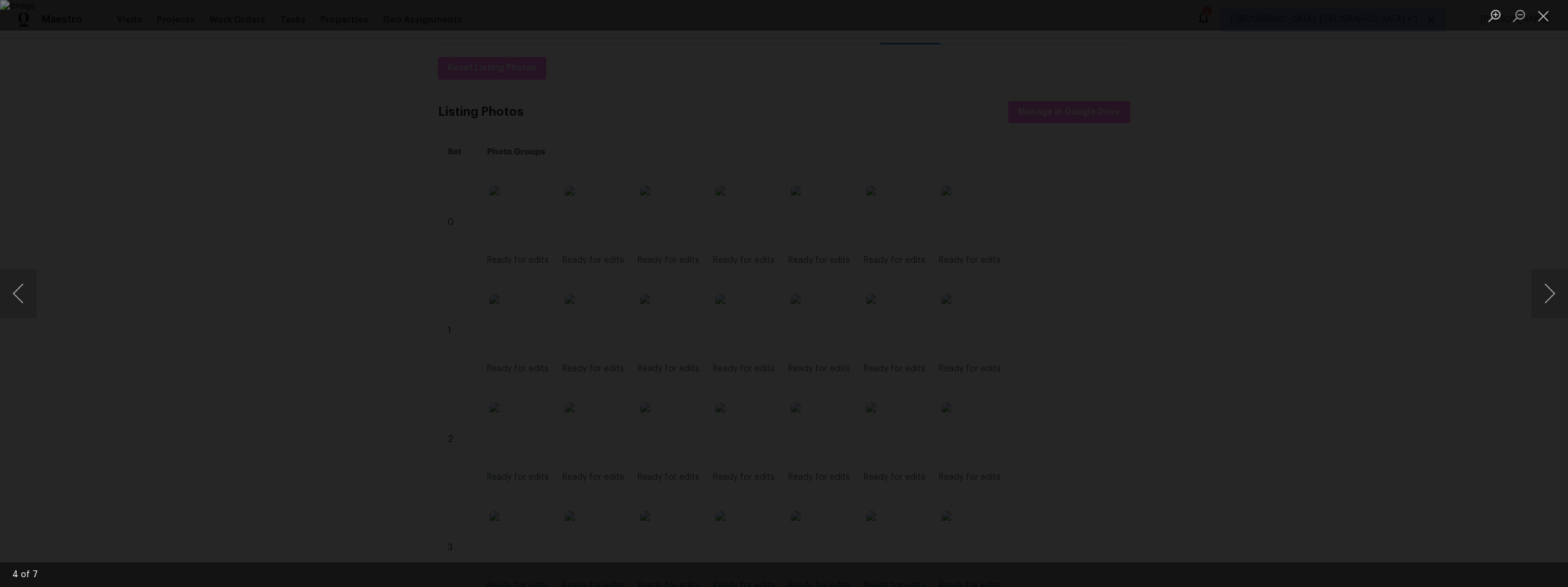
click at [190, 138] on div "Lightbox" at bounding box center [784, 294] width 1568 height 587
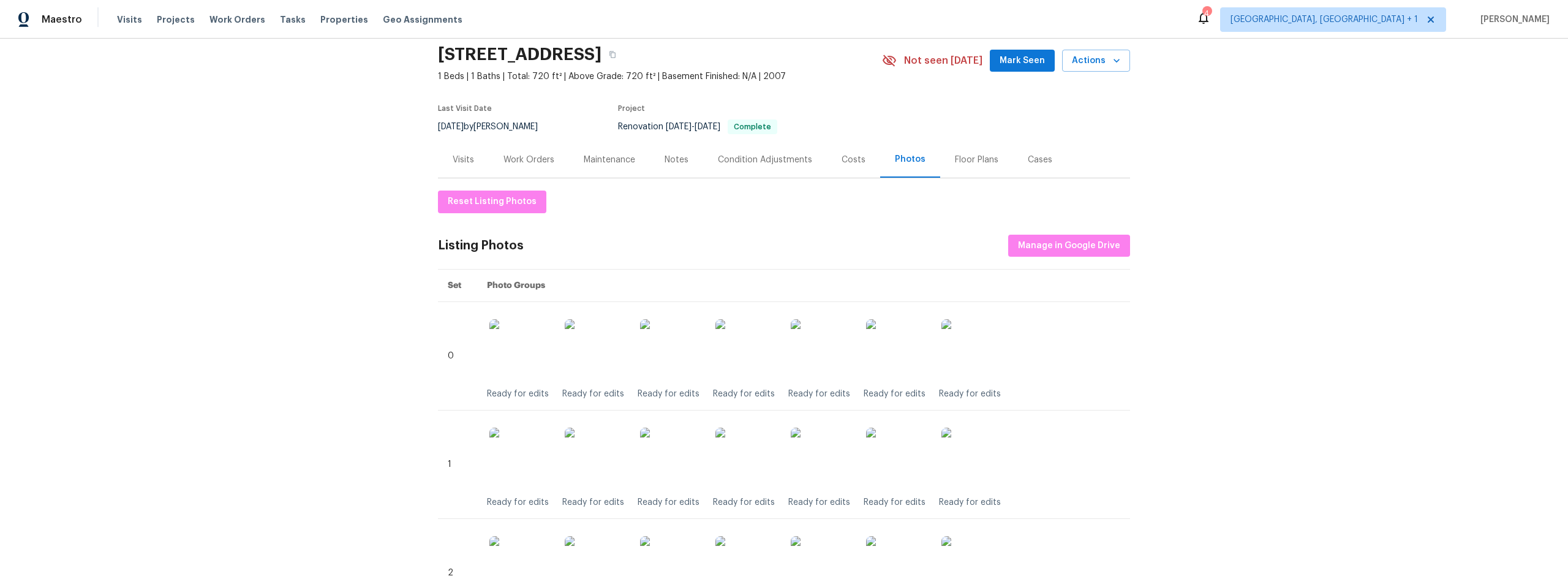
scroll to position [0, 0]
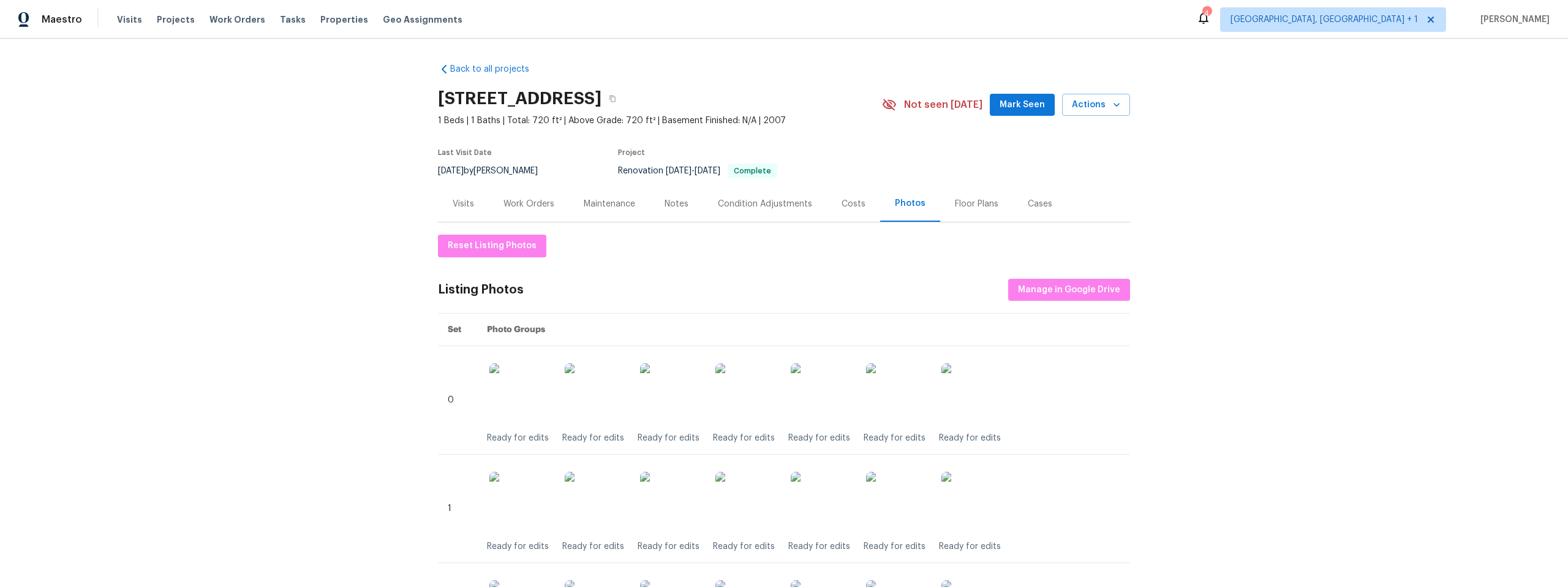
click at [461, 204] on div "Visits" at bounding box center [463, 204] width 22 height 12
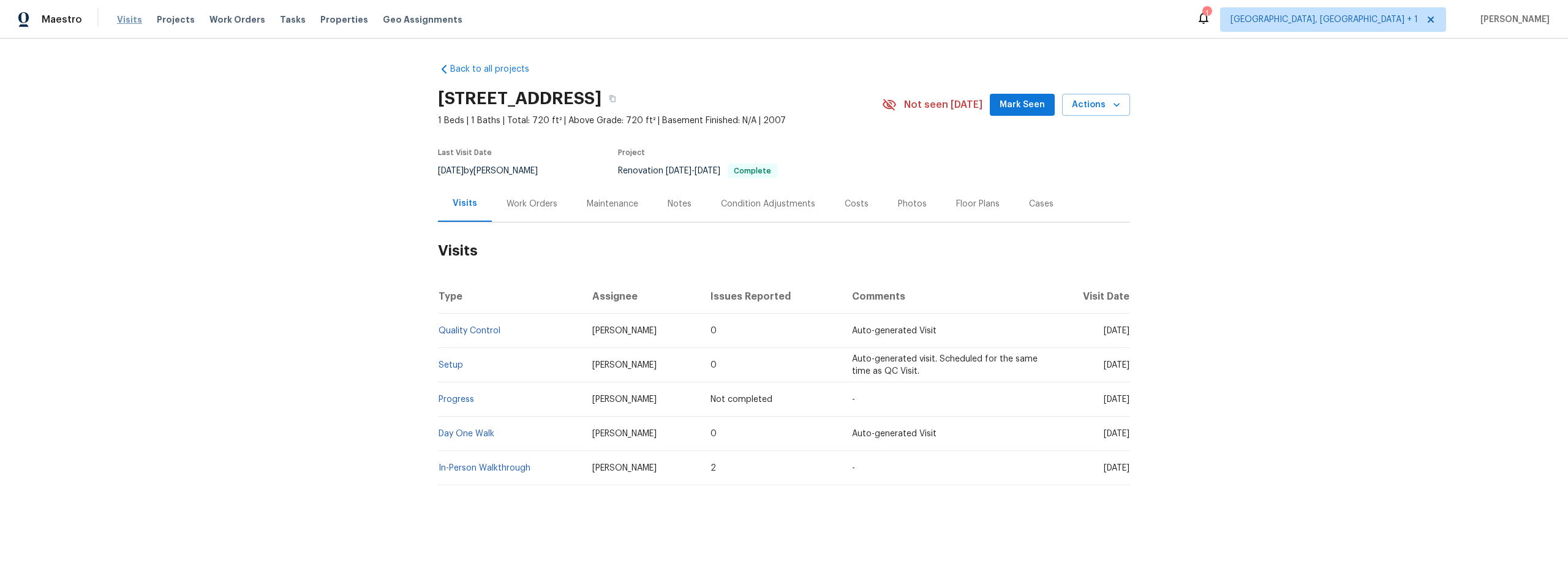
click at [123, 16] on span "Visits" at bounding box center [129, 20] width 25 height 12
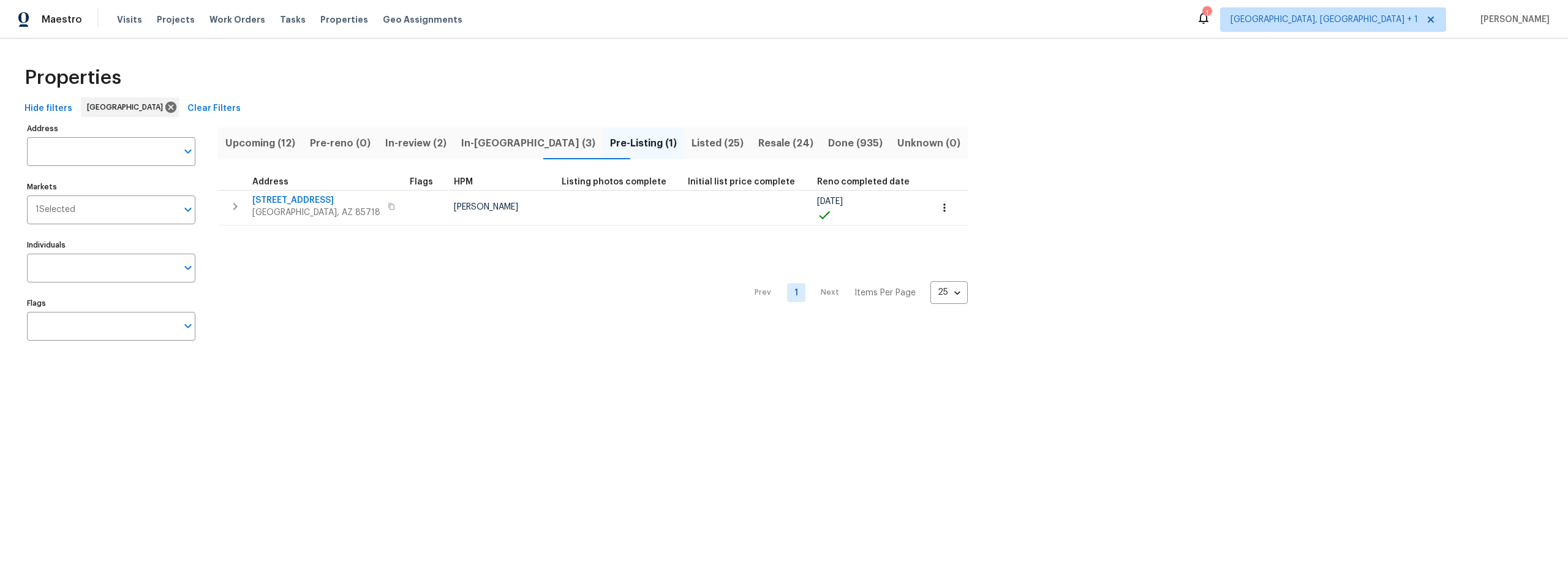
click at [505, 142] on span "In-reno (3)" at bounding box center [528, 143] width 134 height 17
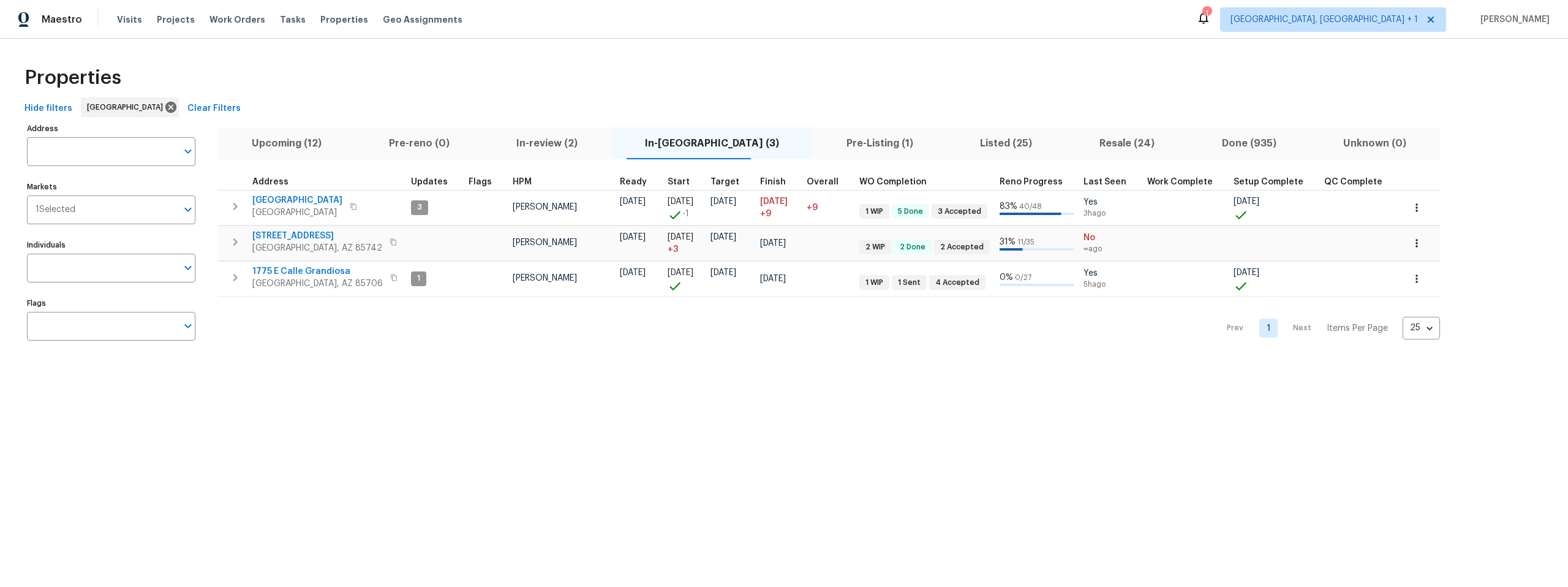
click at [961, 140] on span "Listed (25)" at bounding box center [1006, 143] width 105 height 17
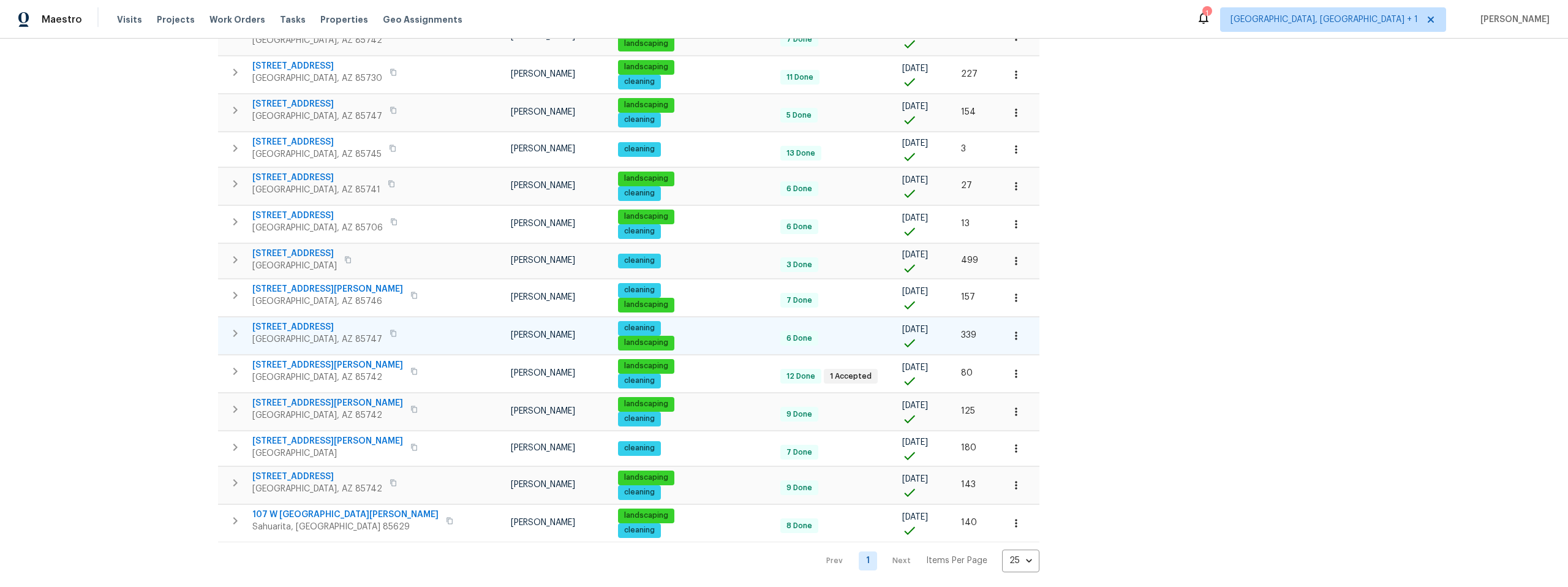
scroll to position [602, 0]
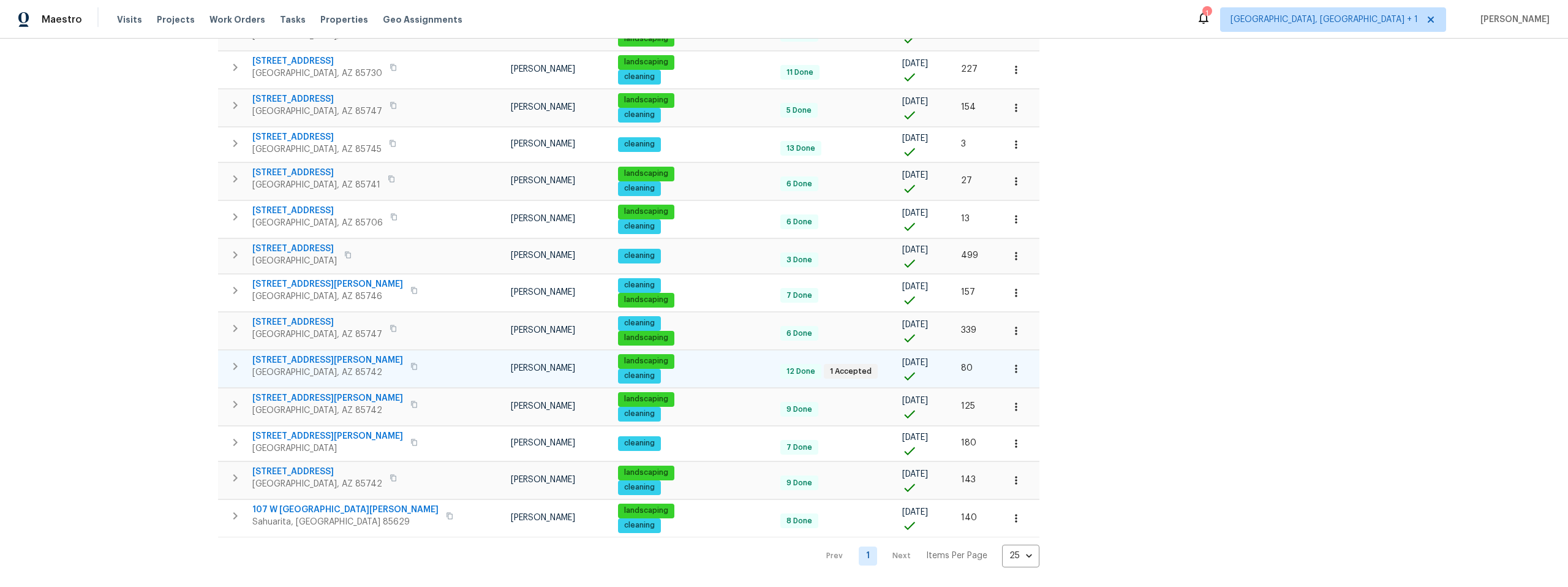
click at [316, 354] on span "5007 W Hurston Dr" at bounding box center [327, 360] width 151 height 12
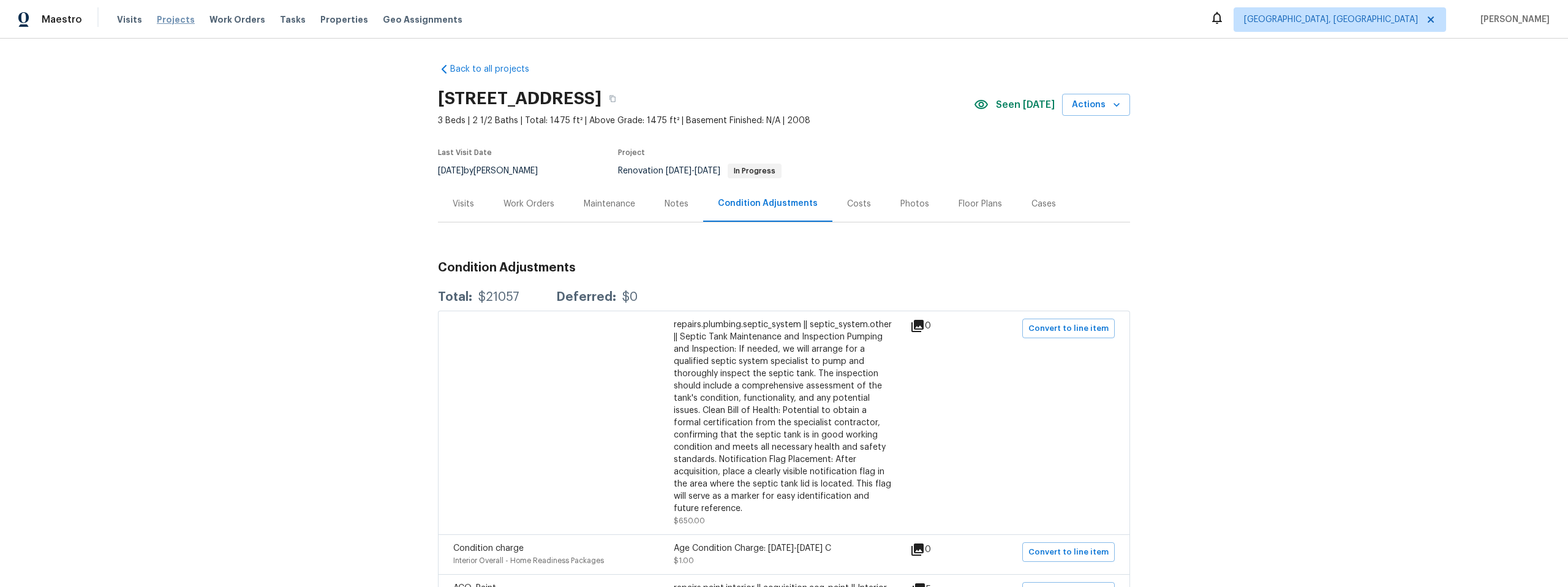
click at [176, 19] on span "Projects" at bounding box center [176, 20] width 38 height 12
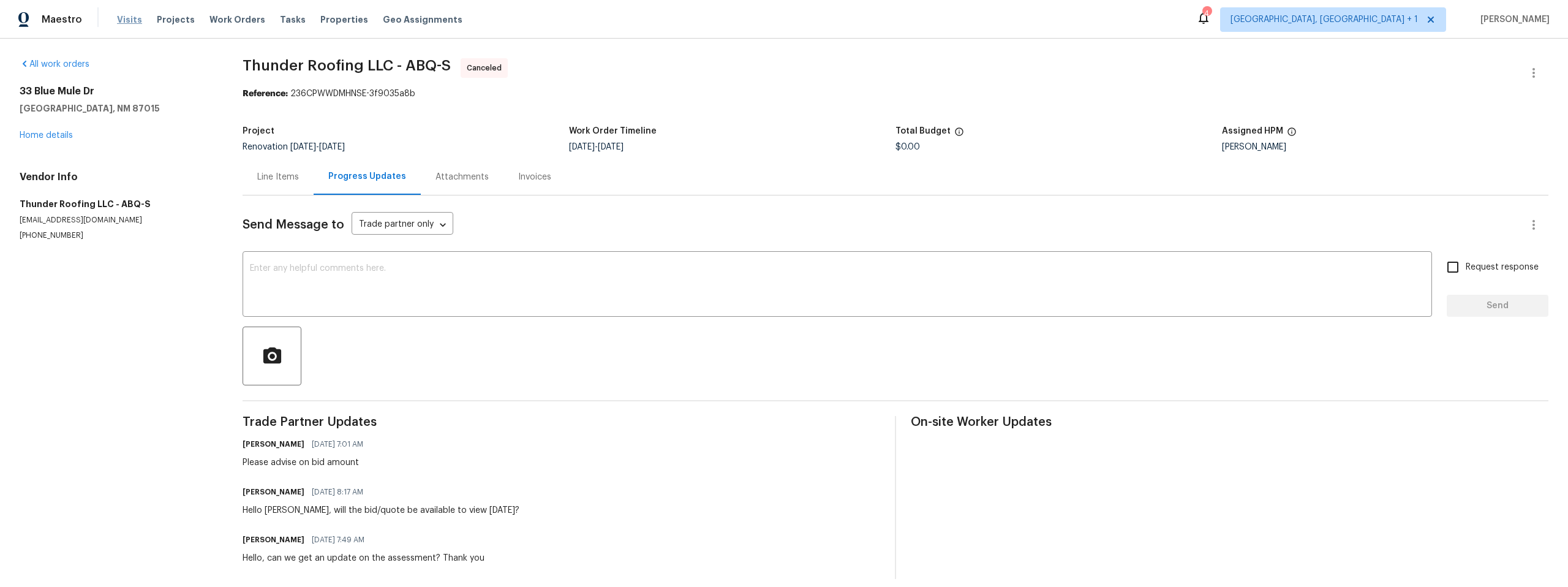
click at [133, 17] on span "Visits" at bounding box center [129, 20] width 25 height 12
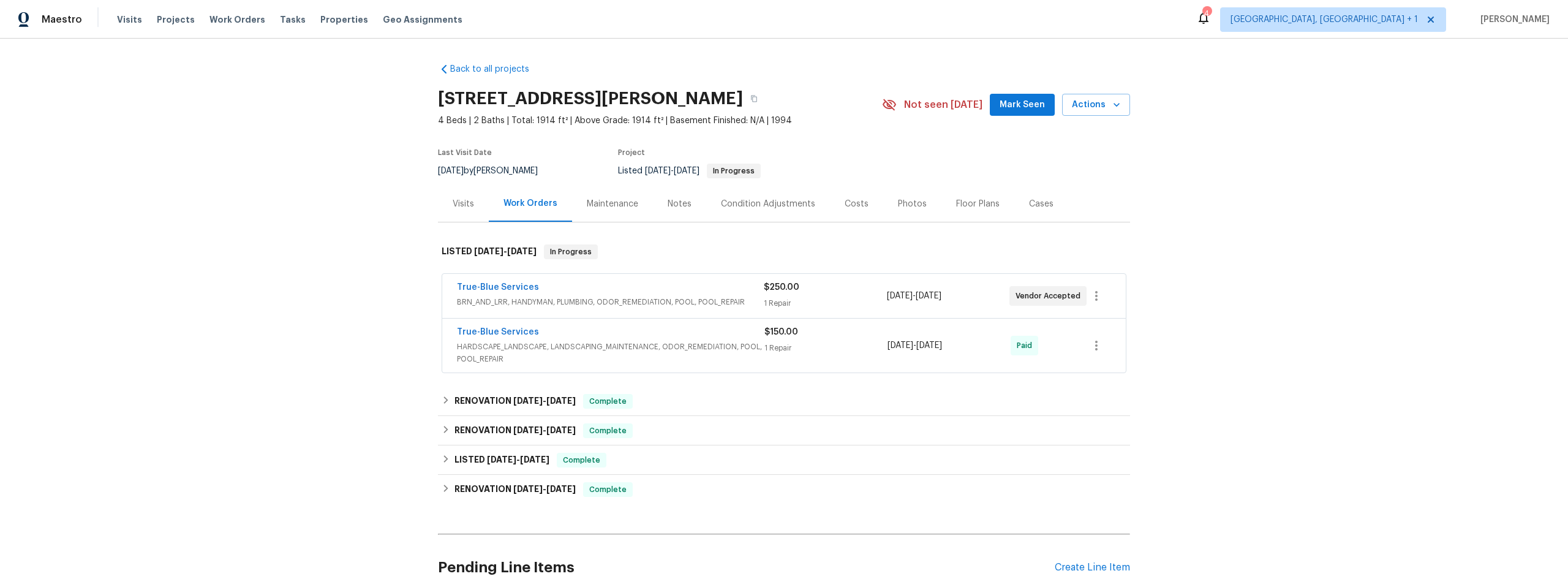
scroll to position [26, 0]
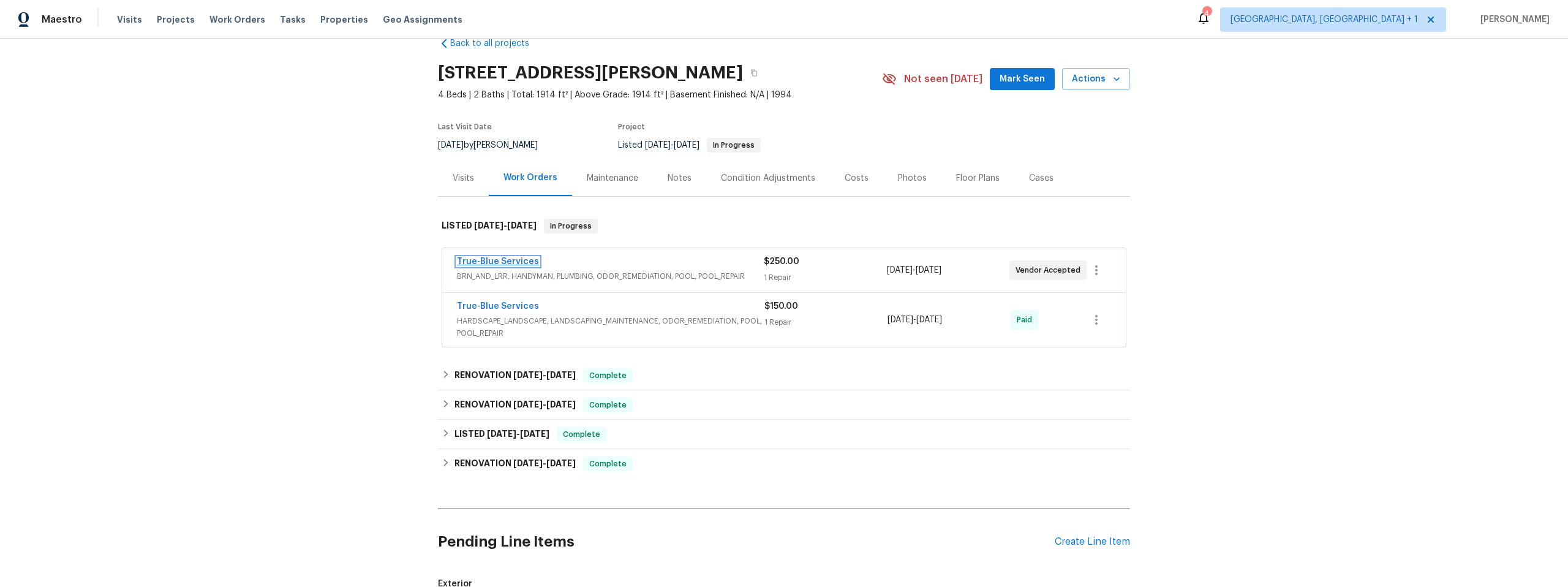
click at [474, 260] on link "True-Blue Services" at bounding box center [498, 262] width 82 height 9
